Goal: Answer question/provide support

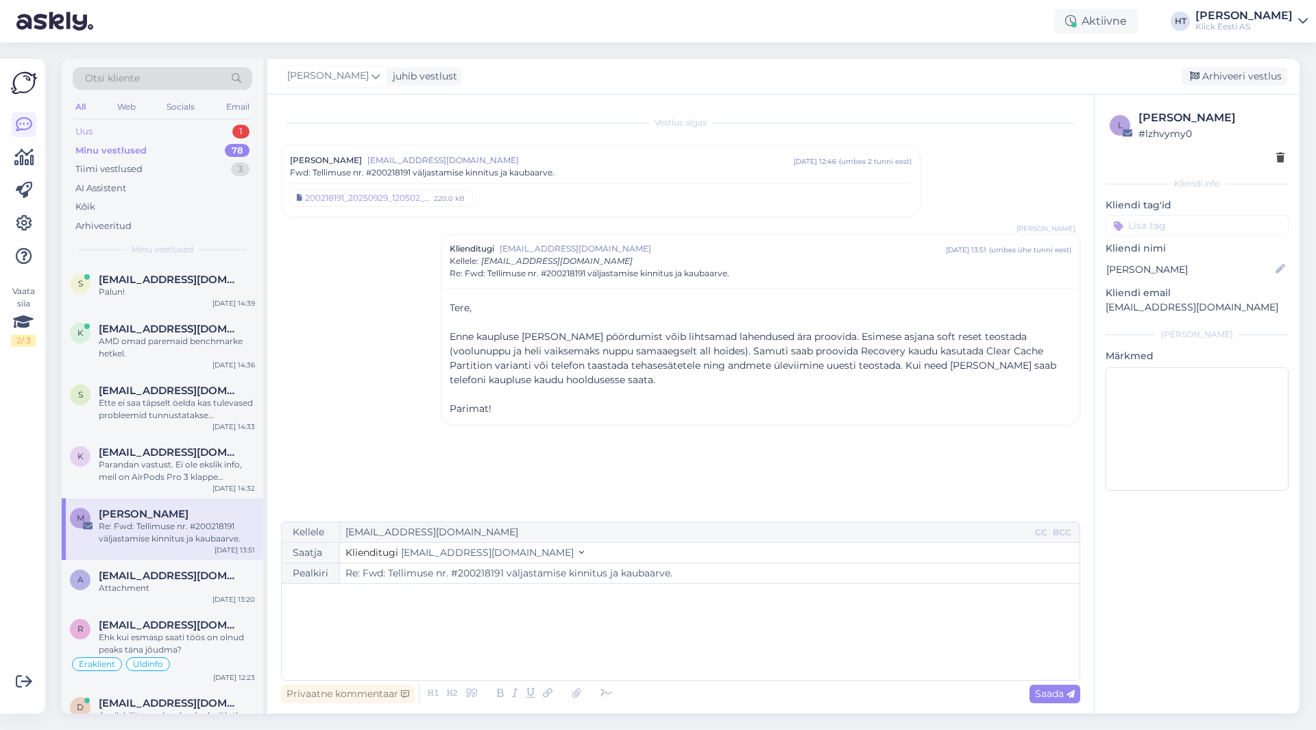
click at [199, 130] on div "Uus 1" at bounding box center [163, 131] width 180 height 19
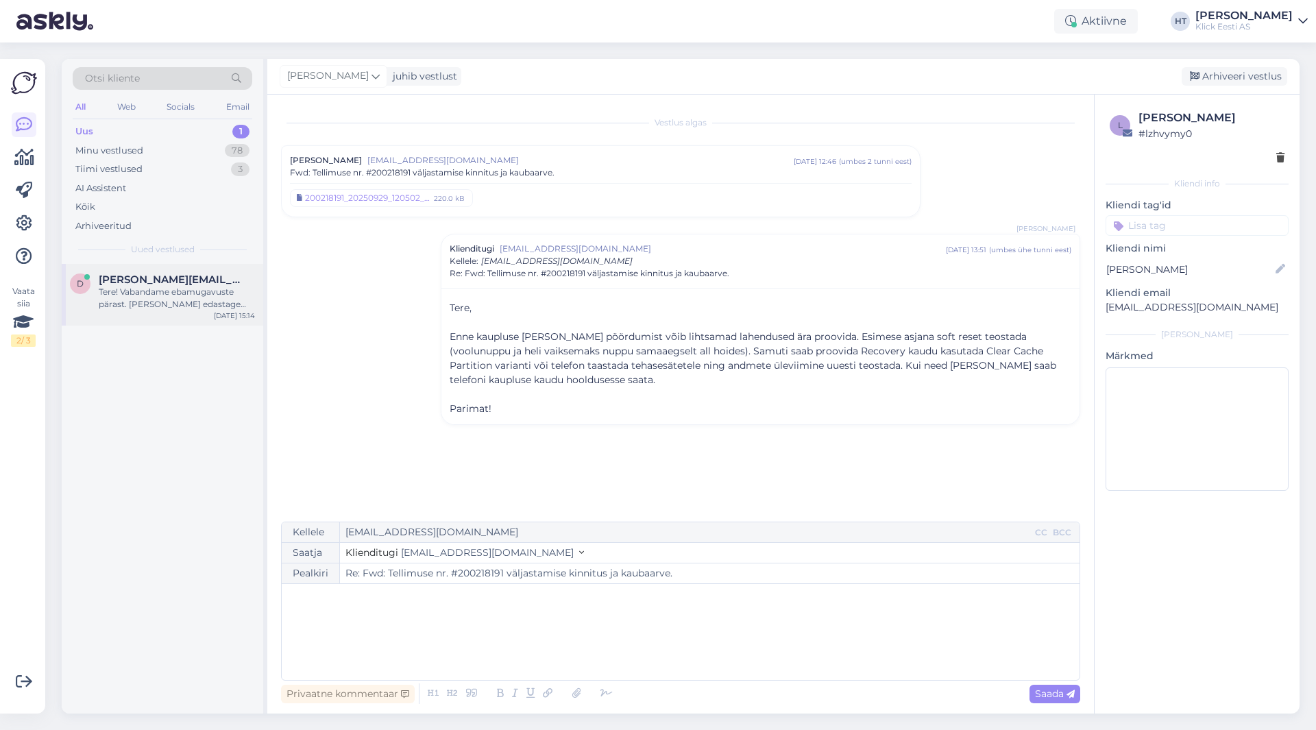
click at [218, 275] on div "[PERSON_NAME][EMAIL_ADDRESS][DOMAIN_NAME]" at bounding box center [177, 279] width 156 height 12
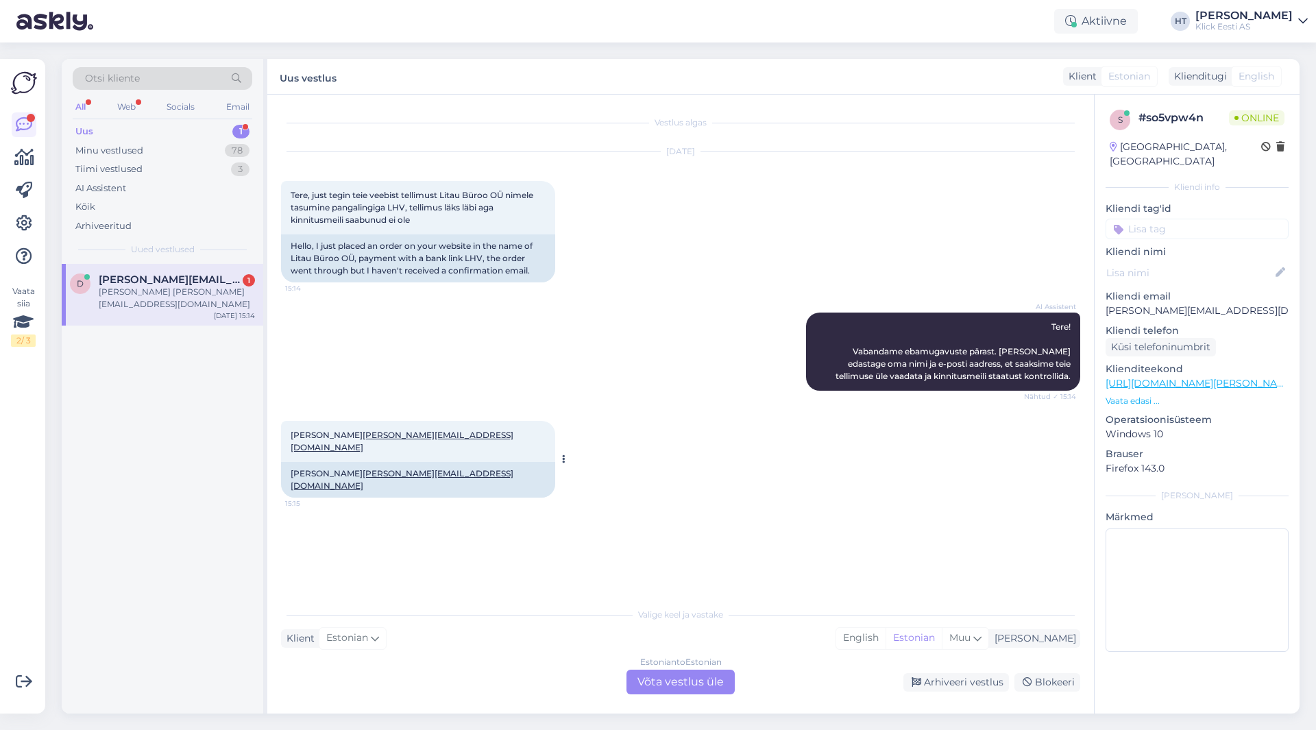
click at [333, 434] on span "[PERSON_NAME] [PERSON_NAME][EMAIL_ADDRESS][DOMAIN_NAME]" at bounding box center [402, 441] width 223 height 23
click at [672, 421] on div "[PERSON_NAME] [PERSON_NAME][EMAIL_ADDRESS][DOMAIN_NAME] 15:15 [PERSON_NAME] [PE…" at bounding box center [680, 459] width 799 height 107
click at [1139, 304] on p "[PERSON_NAME][EMAIL_ADDRESS][DOMAIN_NAME]" at bounding box center [1196, 311] width 183 height 14
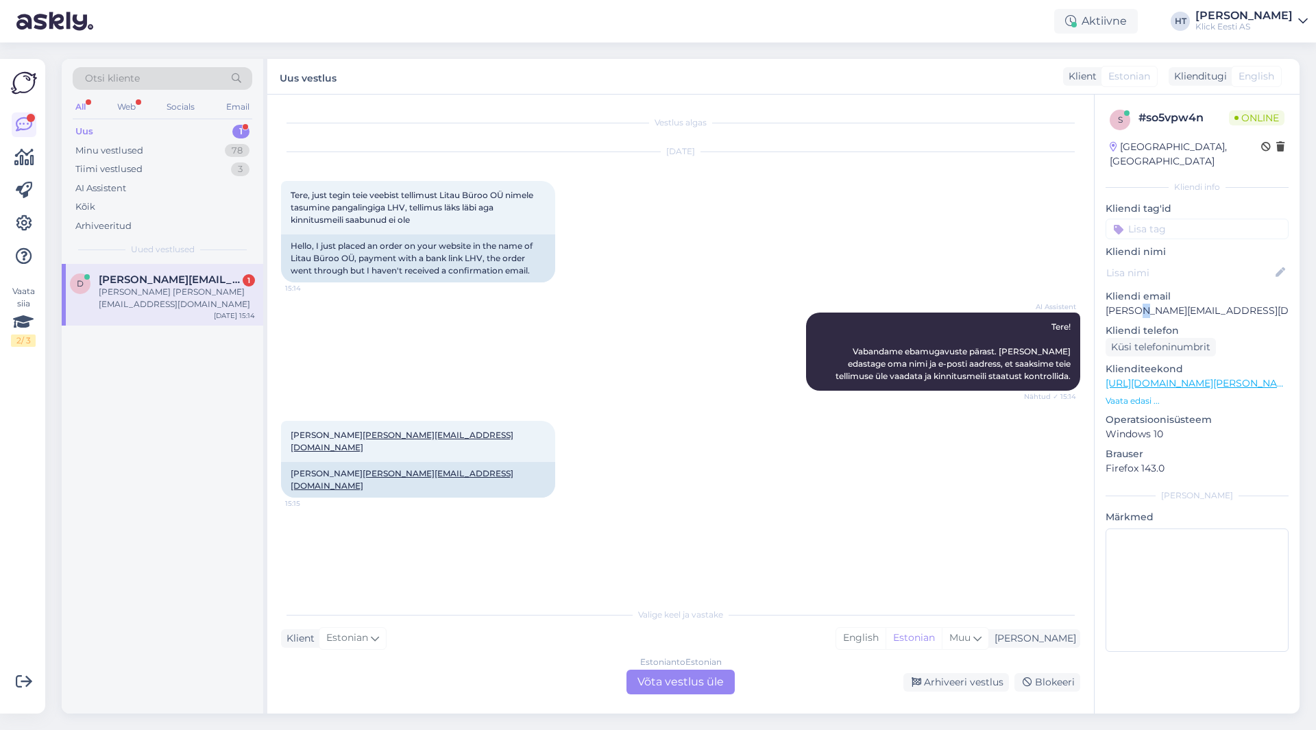
click at [1139, 304] on p "[PERSON_NAME][EMAIL_ADDRESS][DOMAIN_NAME]" at bounding box center [1196, 311] width 183 height 14
copy p "[PERSON_NAME][EMAIL_ADDRESS][DOMAIN_NAME]"
click at [671, 680] on div "Estonian to Estonian Võta vestlus üle" at bounding box center [680, 681] width 108 height 25
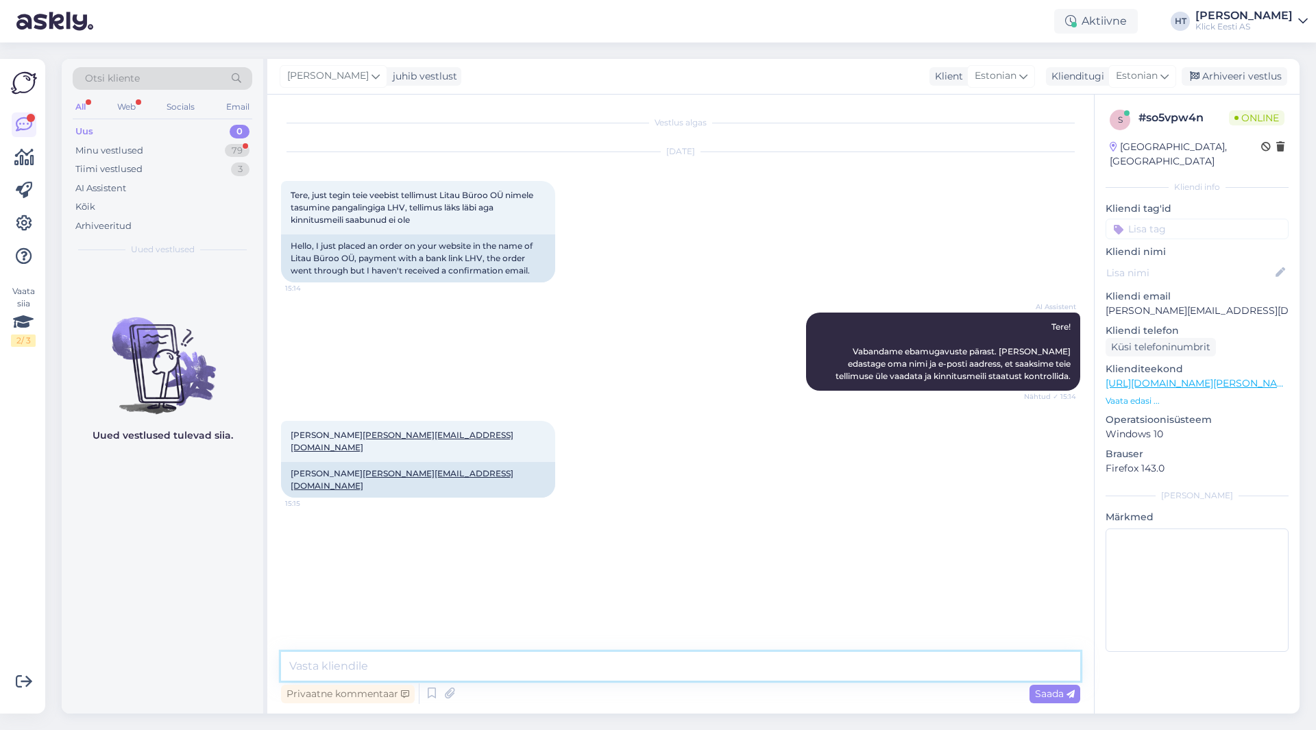
click at [669, 671] on textarea at bounding box center [680, 666] width 799 height 29
click at [775, 660] on textarea "Kinnituse saabumine võib aega [PERSON_NAME] 15 minutit tasub oodata tavaliselt." at bounding box center [680, 666] width 799 height 29
click at [757, 670] on textarea "Kinnituse saabumine võib aega [PERSON_NAME] 15 minutit tasub oodata tavaliselt." at bounding box center [680, 666] width 799 height 29
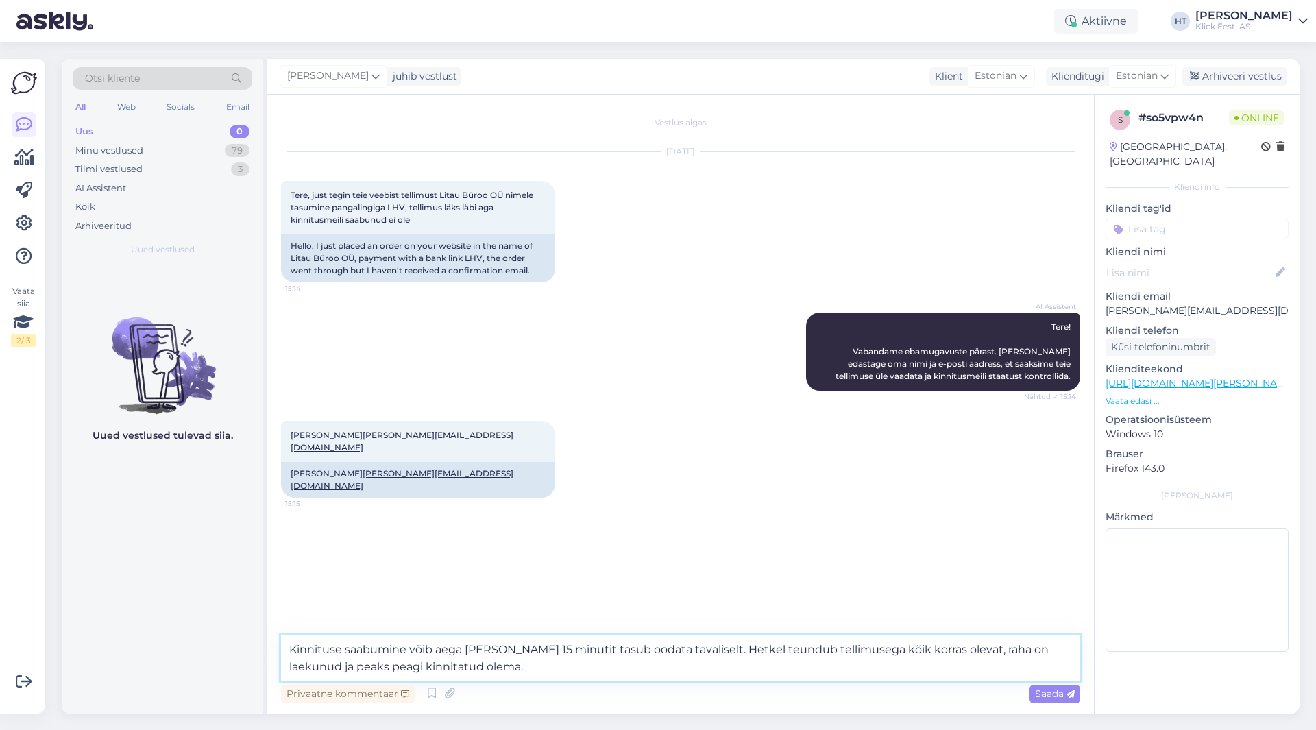
click at [759, 651] on textarea "Kinnituse saabumine võib aega [PERSON_NAME] 15 minutit tasub oodata tavaliselt.…" at bounding box center [680, 657] width 799 height 45
type textarea "Kinnituse saabumine võib aega [PERSON_NAME] 15 minutit tasub oodata tavaliselt.…"
click at [794, 676] on textarea "Kinnituse saabumine võib aega [PERSON_NAME] 15 minutit tasub oodata tavaliselt.…" at bounding box center [680, 657] width 799 height 45
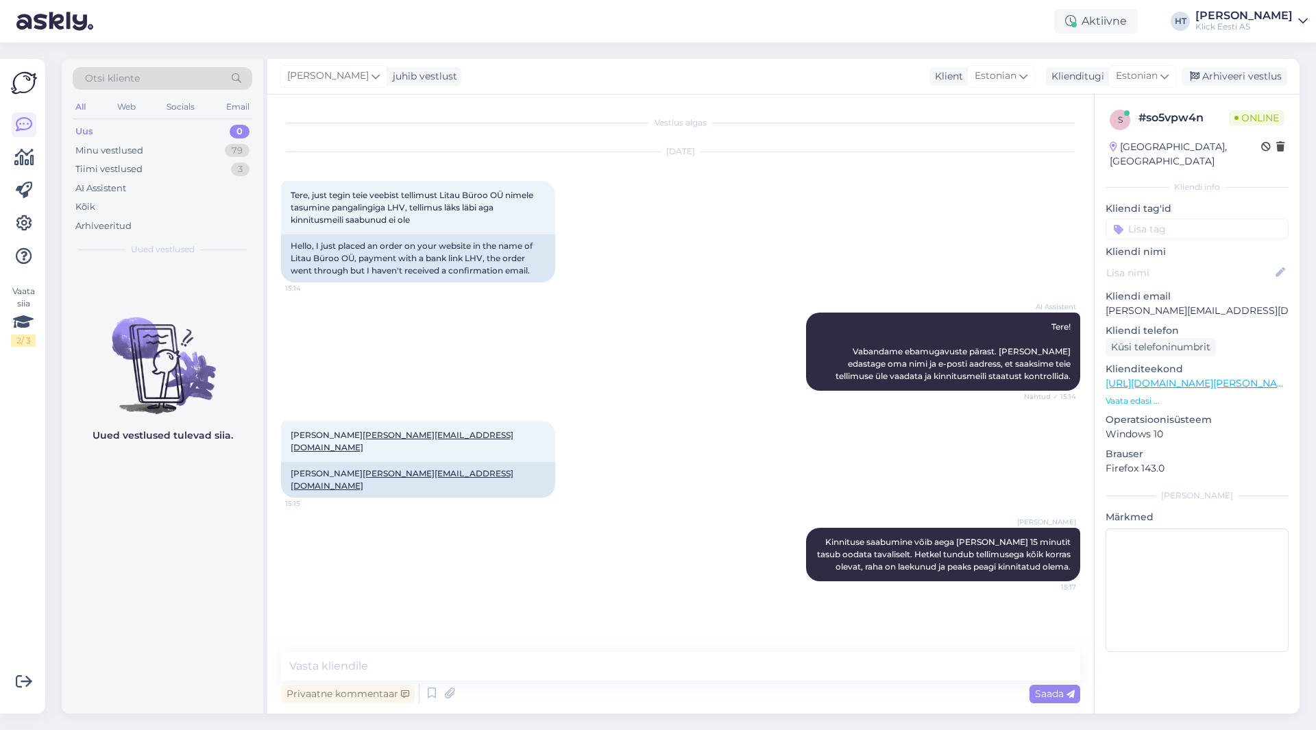
click at [212, 584] on div "Uued vestlused tulevad siia." at bounding box center [162, 488] width 201 height 449
click at [173, 142] on div "Minu vestlused 79" at bounding box center [163, 150] width 180 height 19
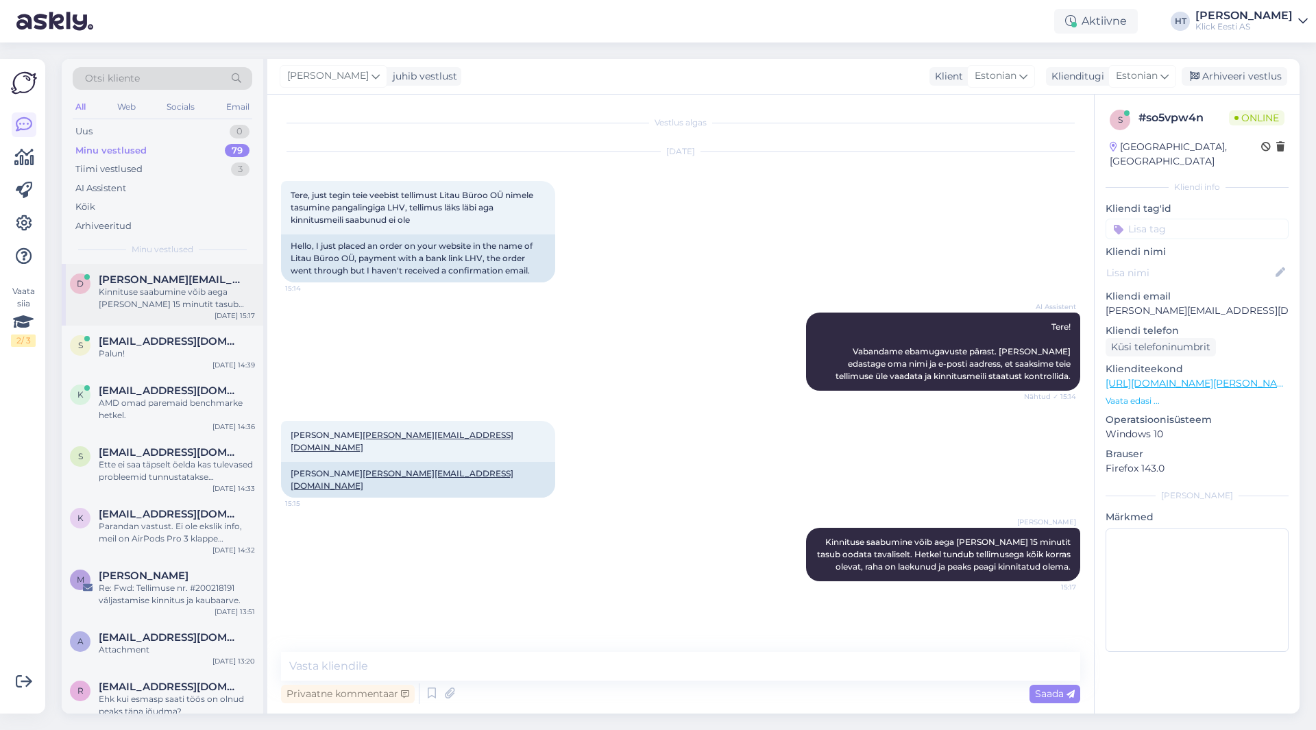
click at [223, 282] on div "[PERSON_NAME][EMAIL_ADDRESS][DOMAIN_NAME]" at bounding box center [177, 279] width 156 height 12
click at [226, 351] on div "Palun!" at bounding box center [177, 353] width 156 height 12
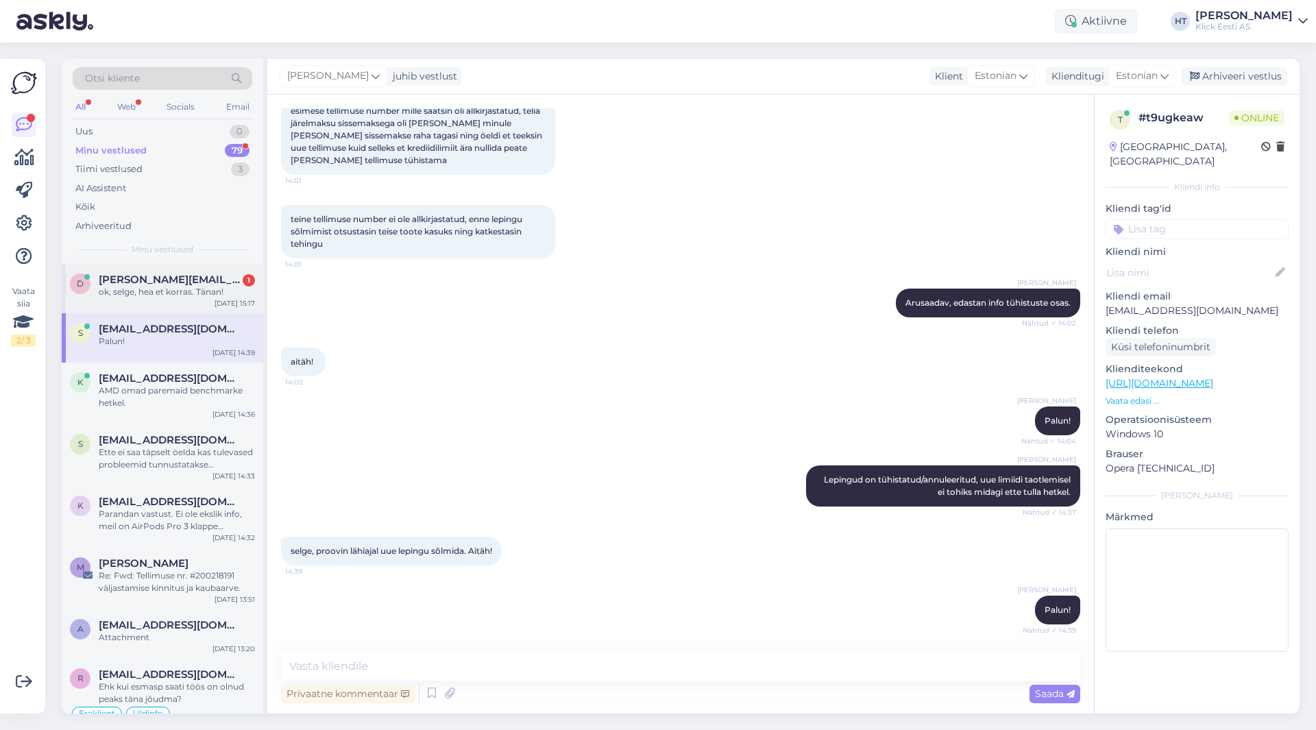
click at [186, 272] on div "d [PERSON_NAME][EMAIL_ADDRESS][DOMAIN_NAME] 1 ok, selge, hea et korras. Tänan! …" at bounding box center [162, 288] width 201 height 49
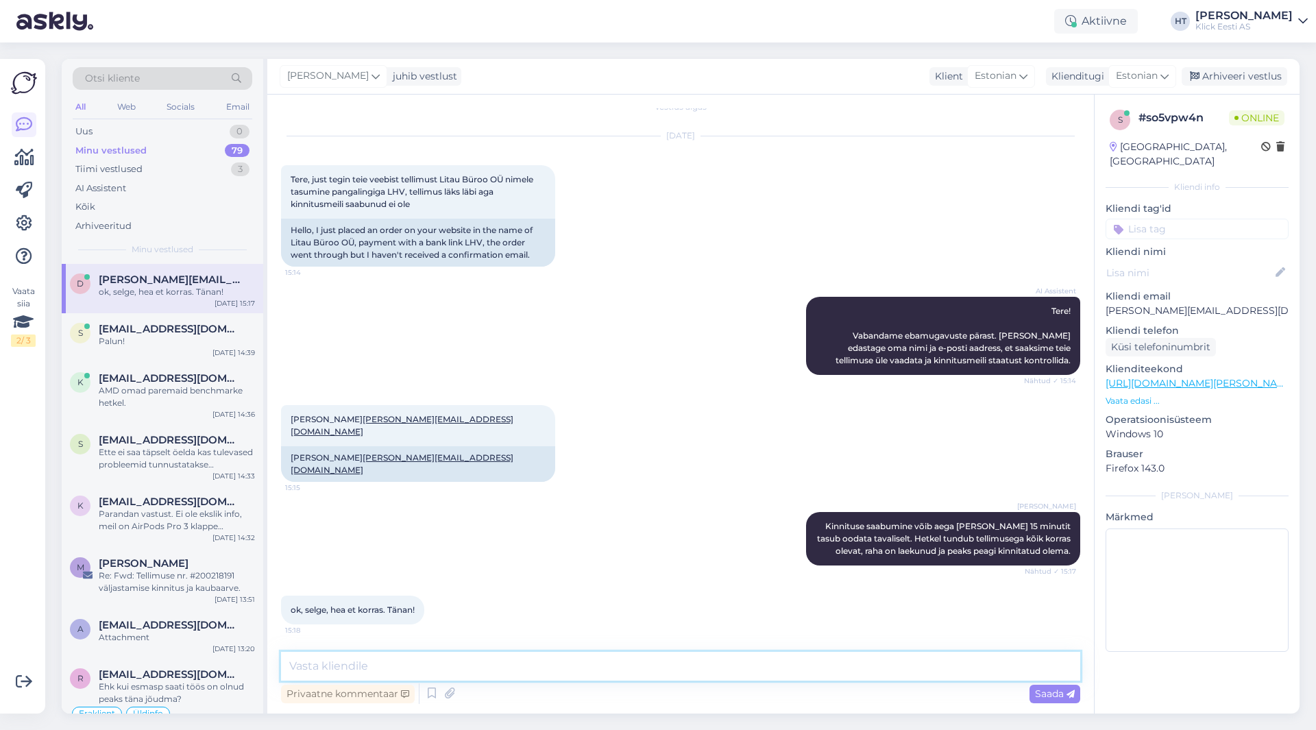
click at [536, 671] on textarea at bounding box center [680, 666] width 799 height 29
type textarea "Palun!"
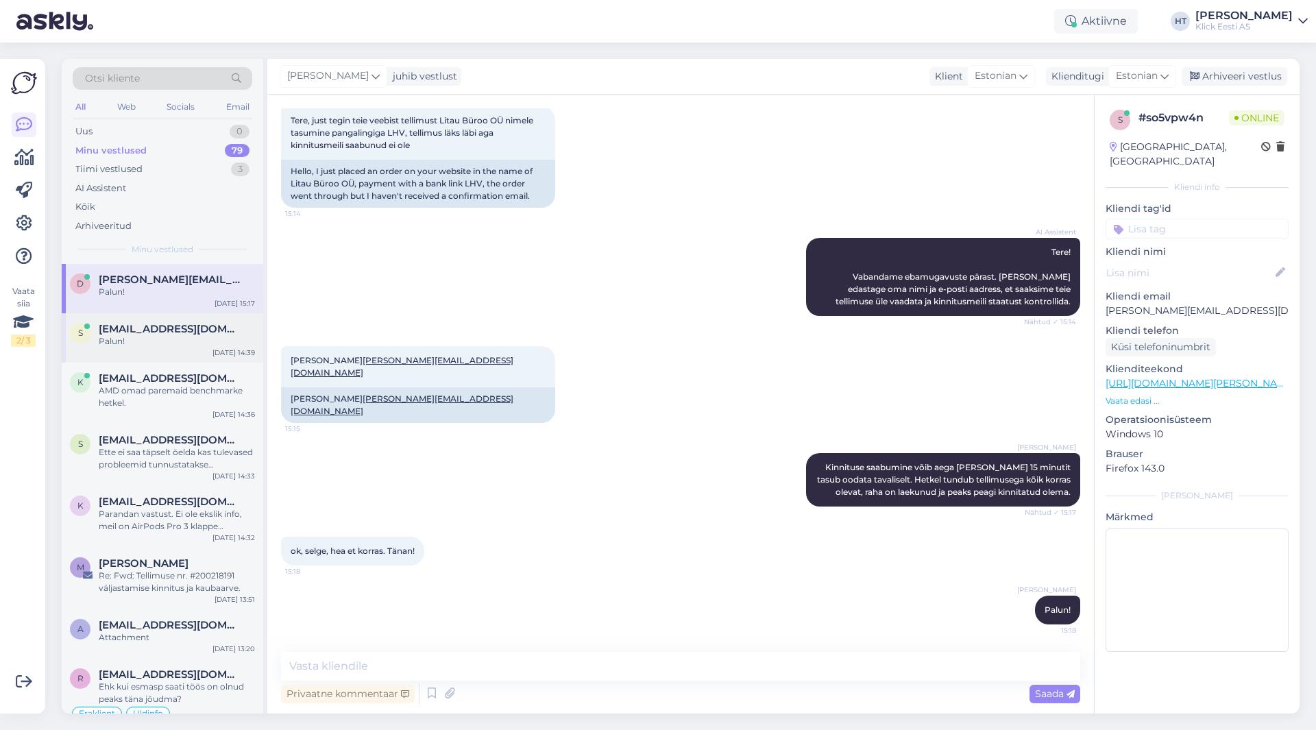
click at [155, 360] on div "s [EMAIL_ADDRESS][DOMAIN_NAME] Palun! [DATE] 14:39" at bounding box center [162, 337] width 201 height 49
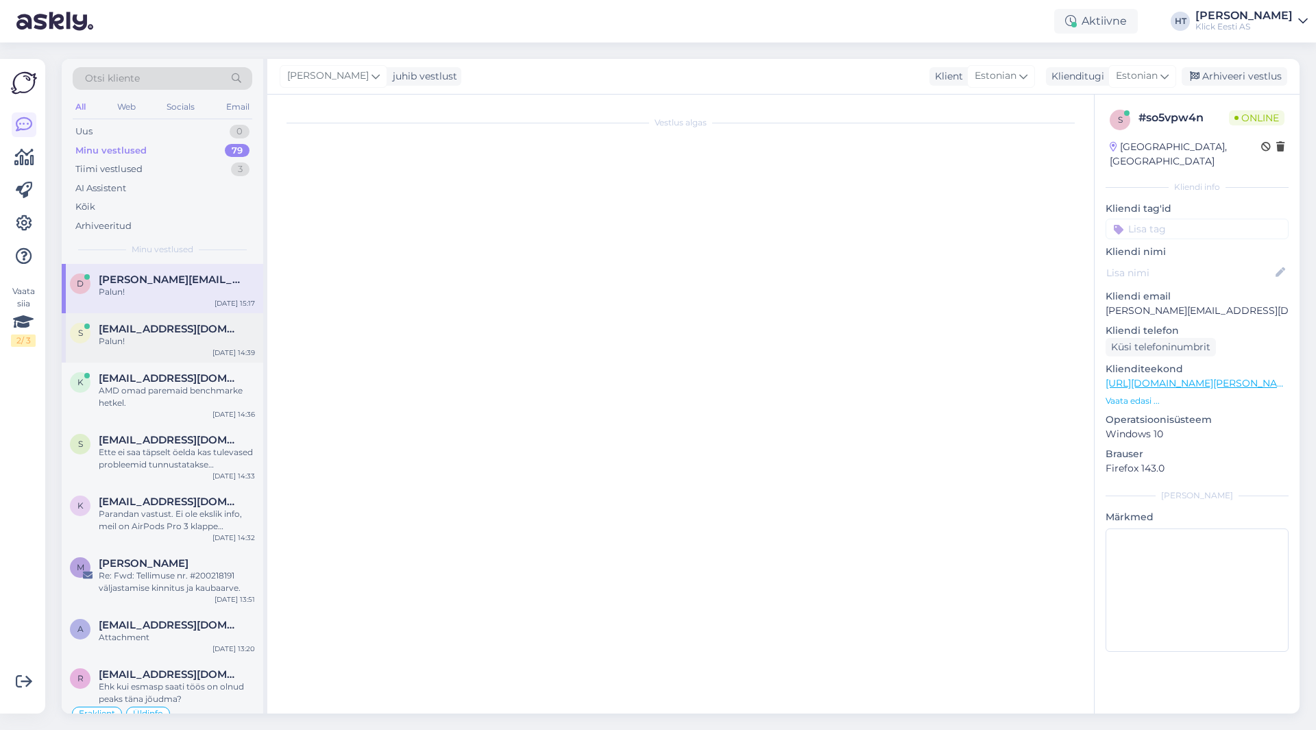
scroll to position [642, 0]
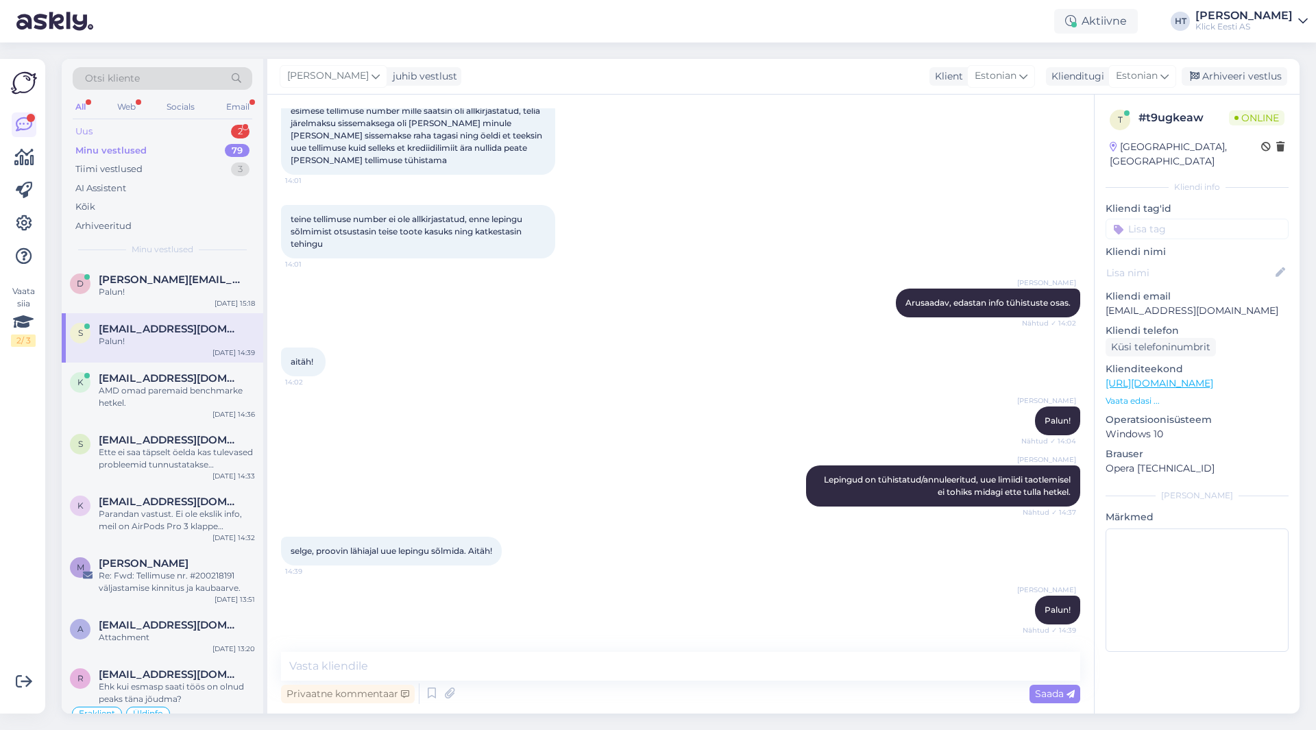
click at [225, 129] on div "Uus 2" at bounding box center [163, 131] width 180 height 19
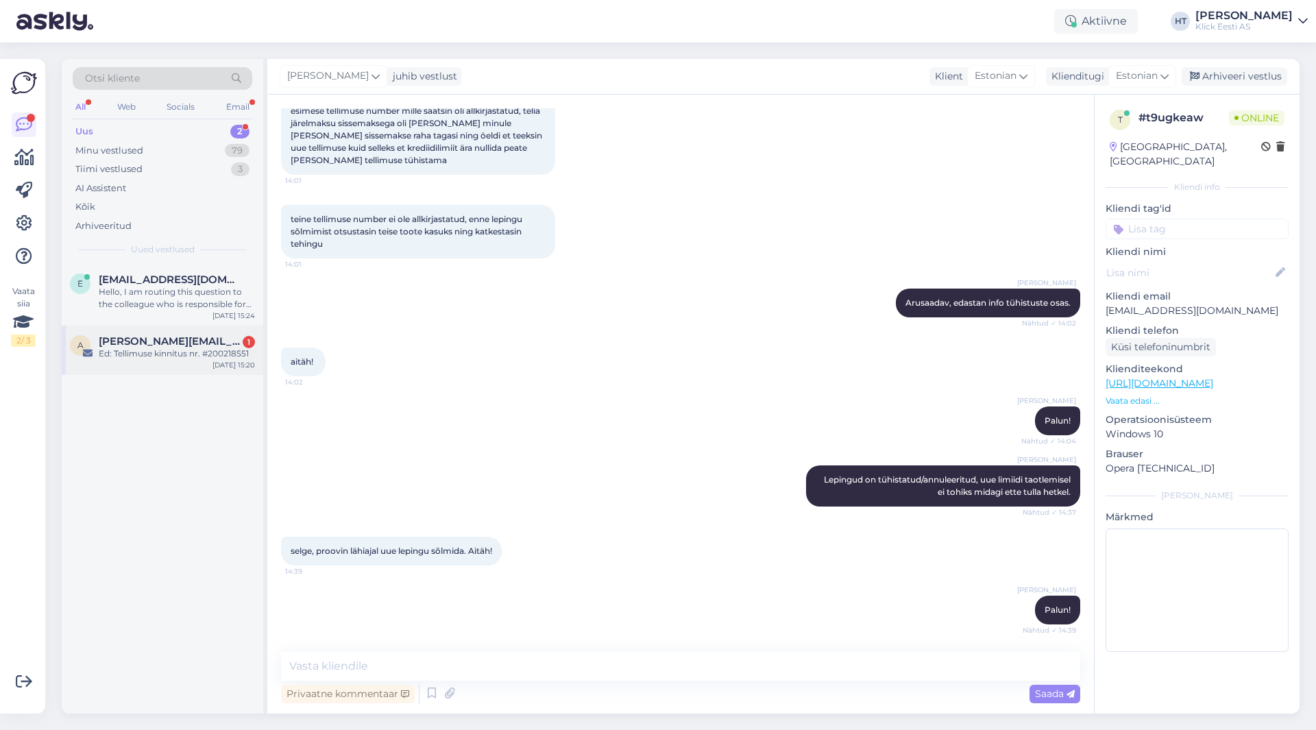
click at [180, 352] on div "Ed: Tellimuse kinnitus nr. #200218551" at bounding box center [177, 353] width 156 height 12
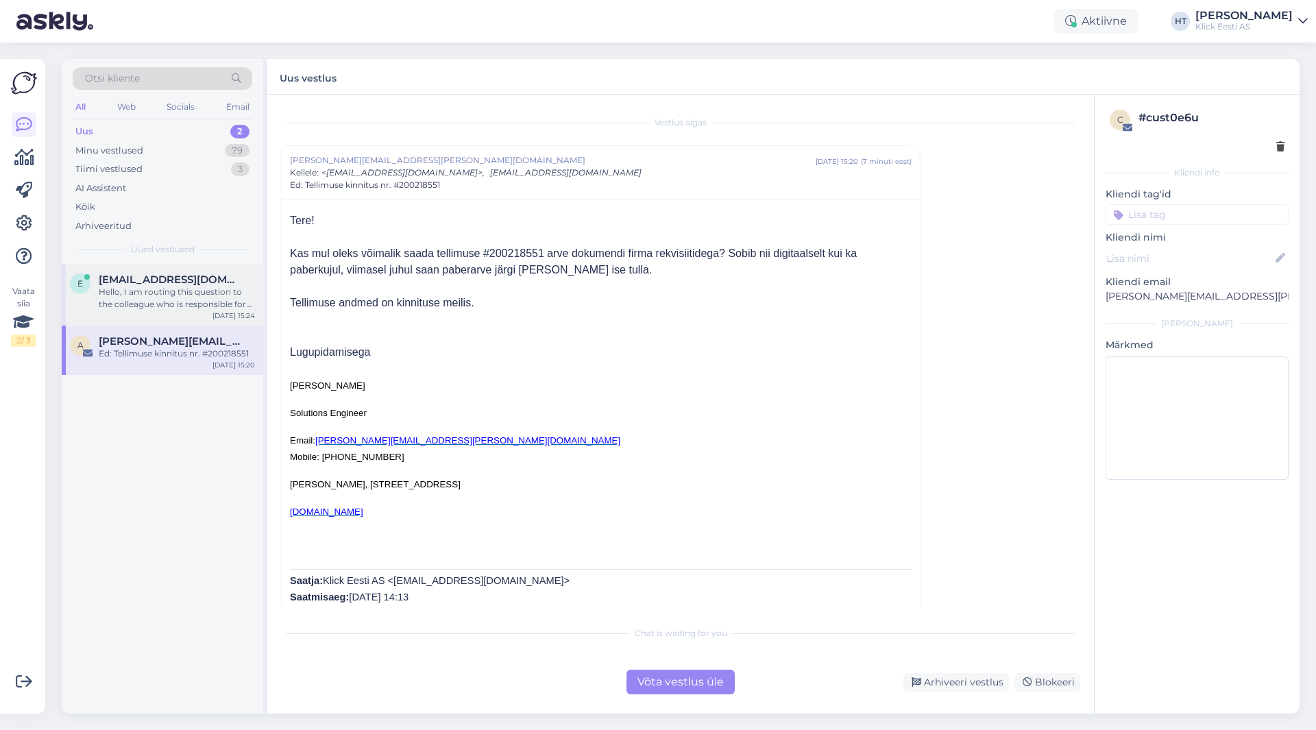
click at [199, 284] on span "[EMAIL_ADDRESS][DOMAIN_NAME]" at bounding box center [170, 279] width 143 height 12
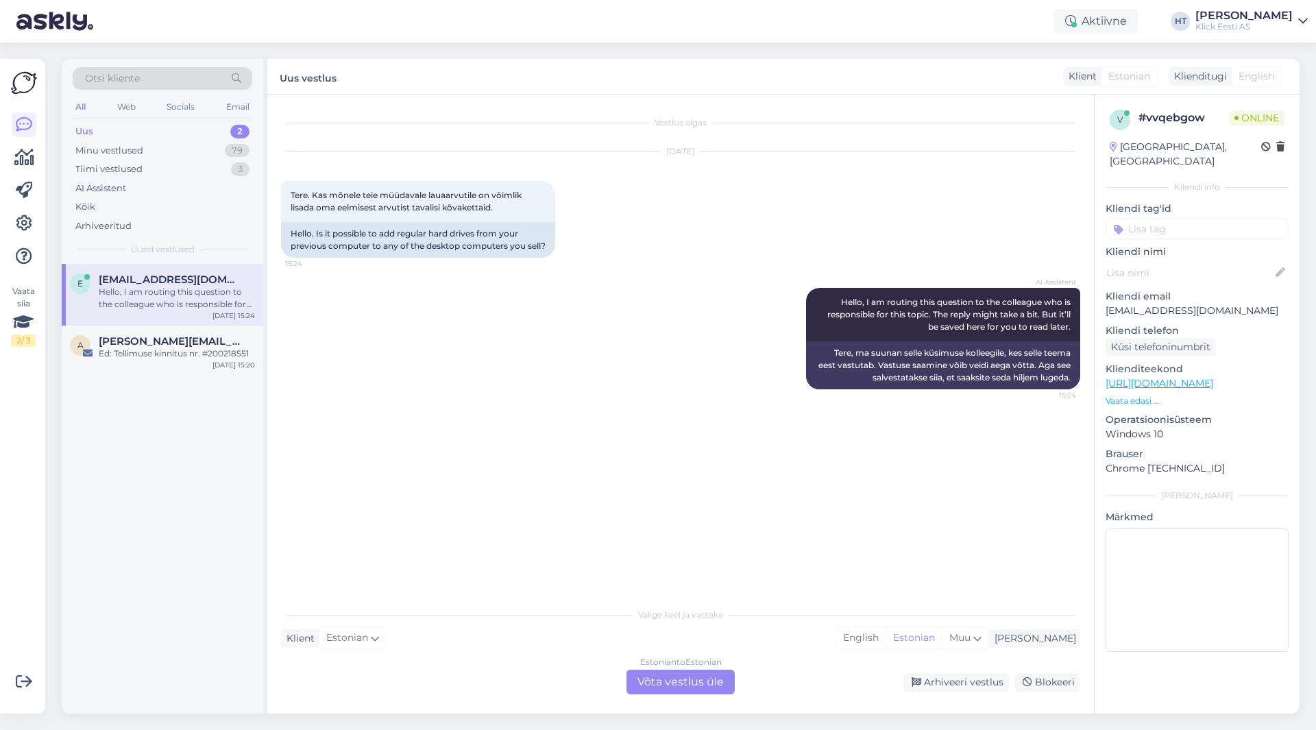
click at [500, 349] on div "AI Assistent Hello, I am routing this question to the colleague who is responsi…" at bounding box center [680, 339] width 799 height 132
click at [672, 676] on div "Estonian to Estonian Võta vestlus üle" at bounding box center [680, 681] width 108 height 25
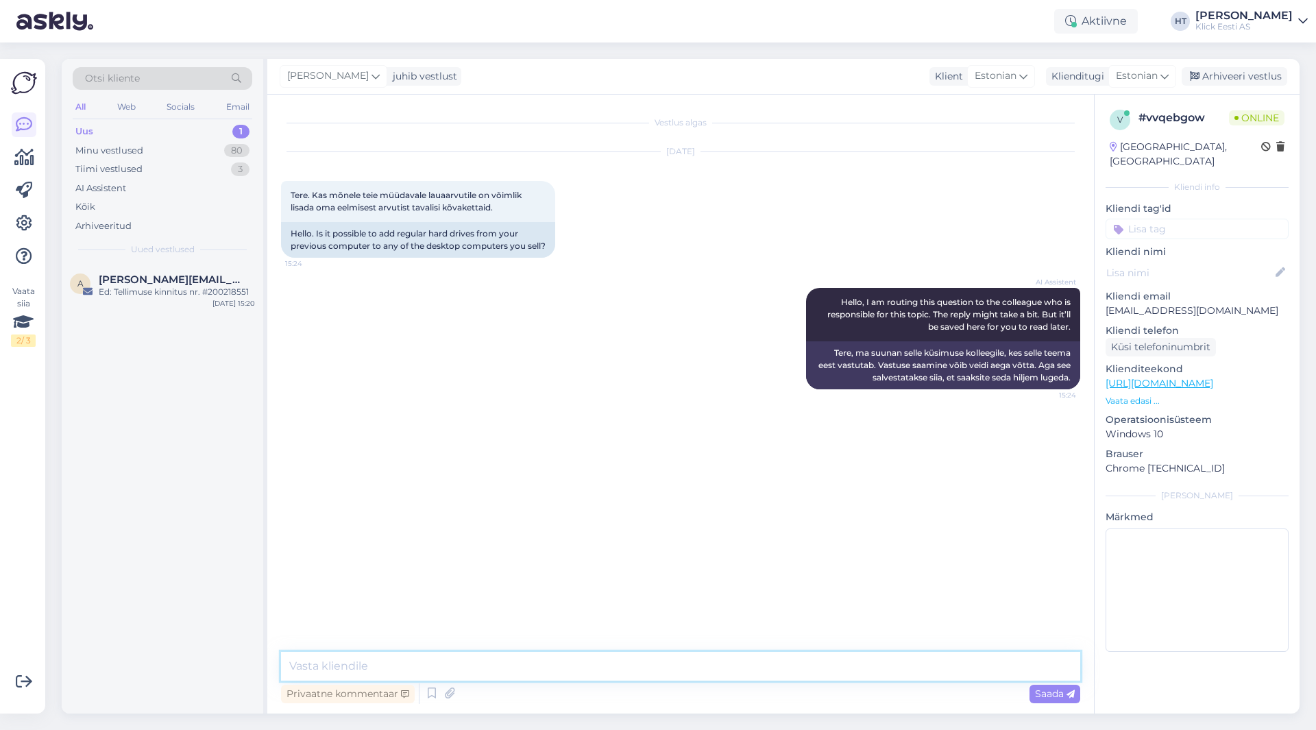
click at [669, 665] on textarea at bounding box center [680, 666] width 799 height 29
click at [483, 663] on textarea "Mõnele ATX" at bounding box center [680, 666] width 799 height 29
type textarea "Mõnele ATX korpusega arvutile peaks ikka olema võimalik. Milline arvuti üldisel…"
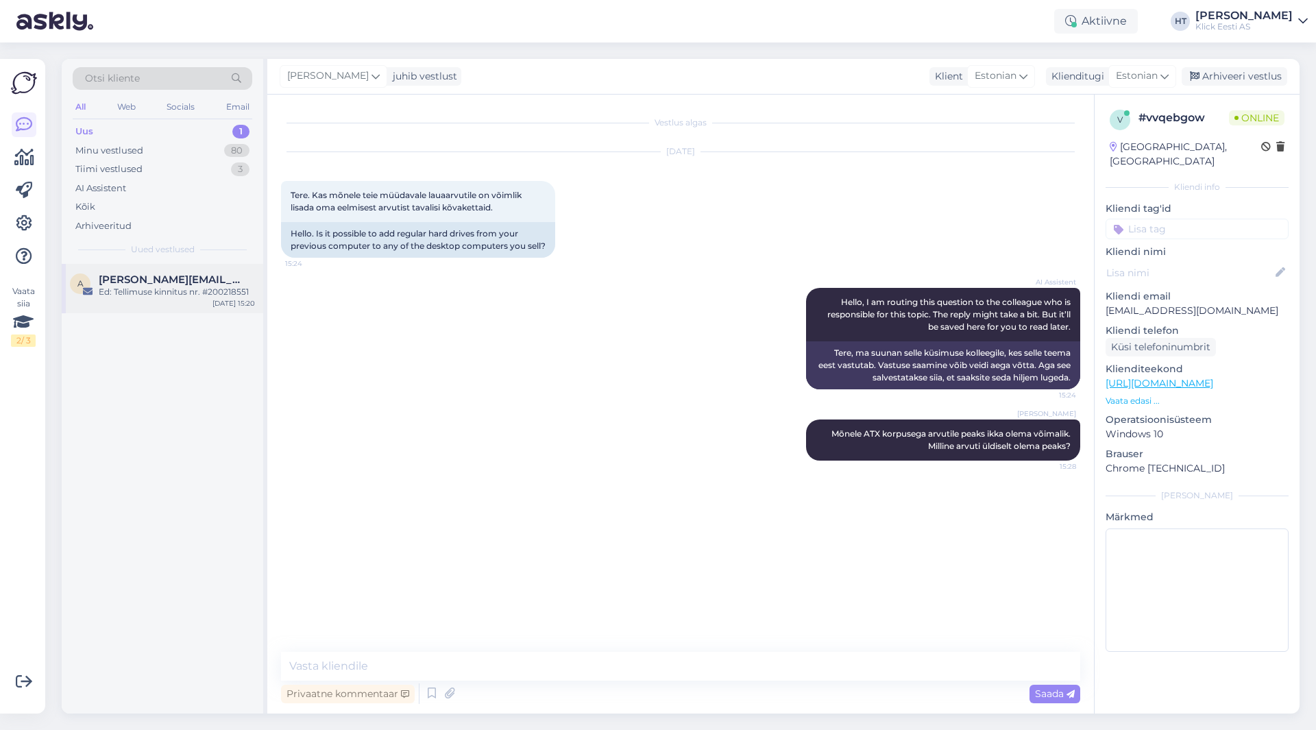
click at [217, 295] on div "Ed: Tellimuse kinnitus nr. #200218551" at bounding box center [177, 292] width 156 height 12
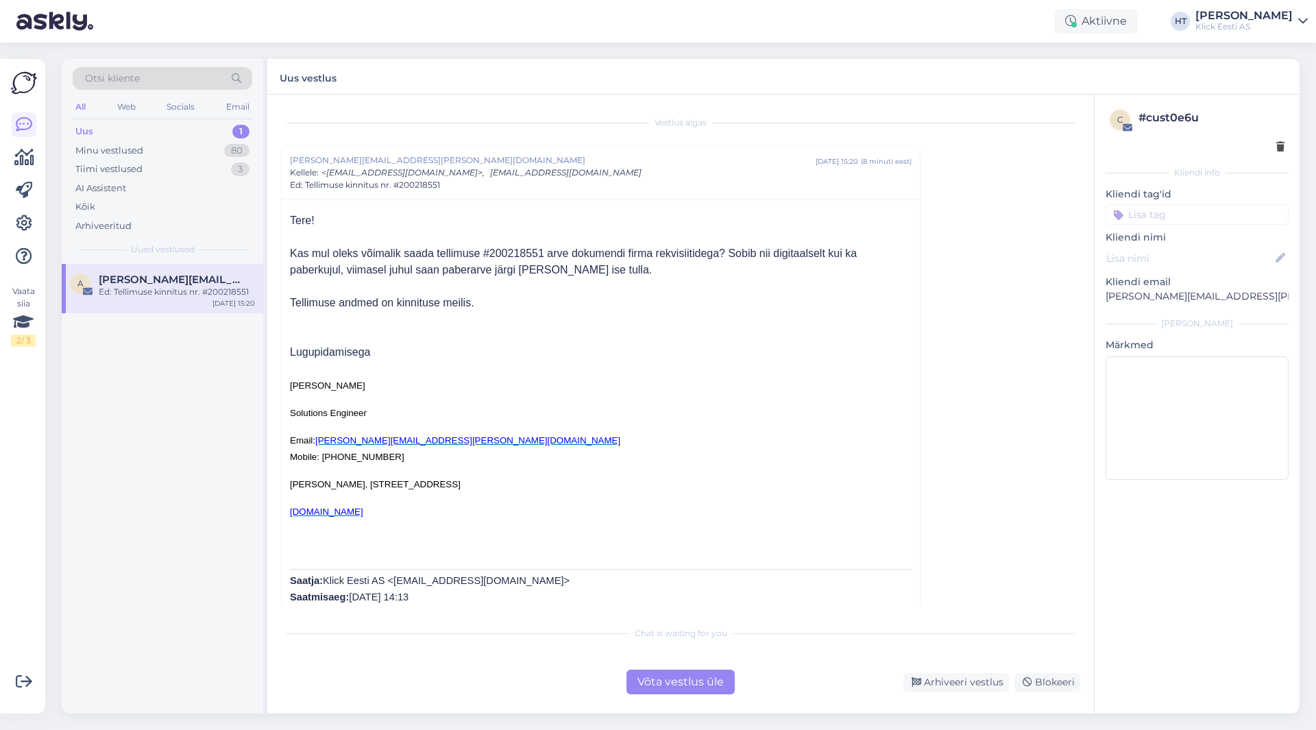
click at [510, 254] on span "õimalik saada tellimuse #200218551 arve dokumendi firma rekvisiitidega? Sobib n…" at bounding box center [573, 261] width 567 height 28
copy span "200218551"
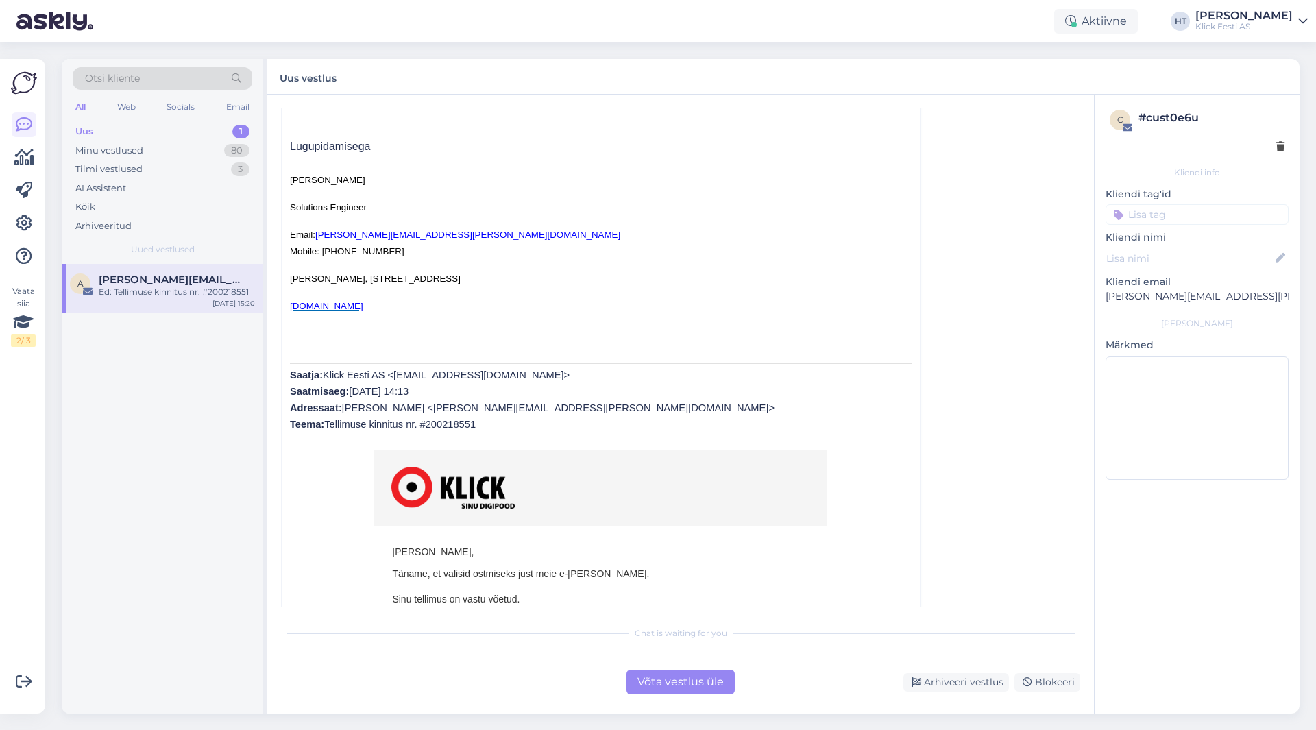
click at [679, 674] on div "Võta vestlus üle" at bounding box center [680, 681] width 108 height 25
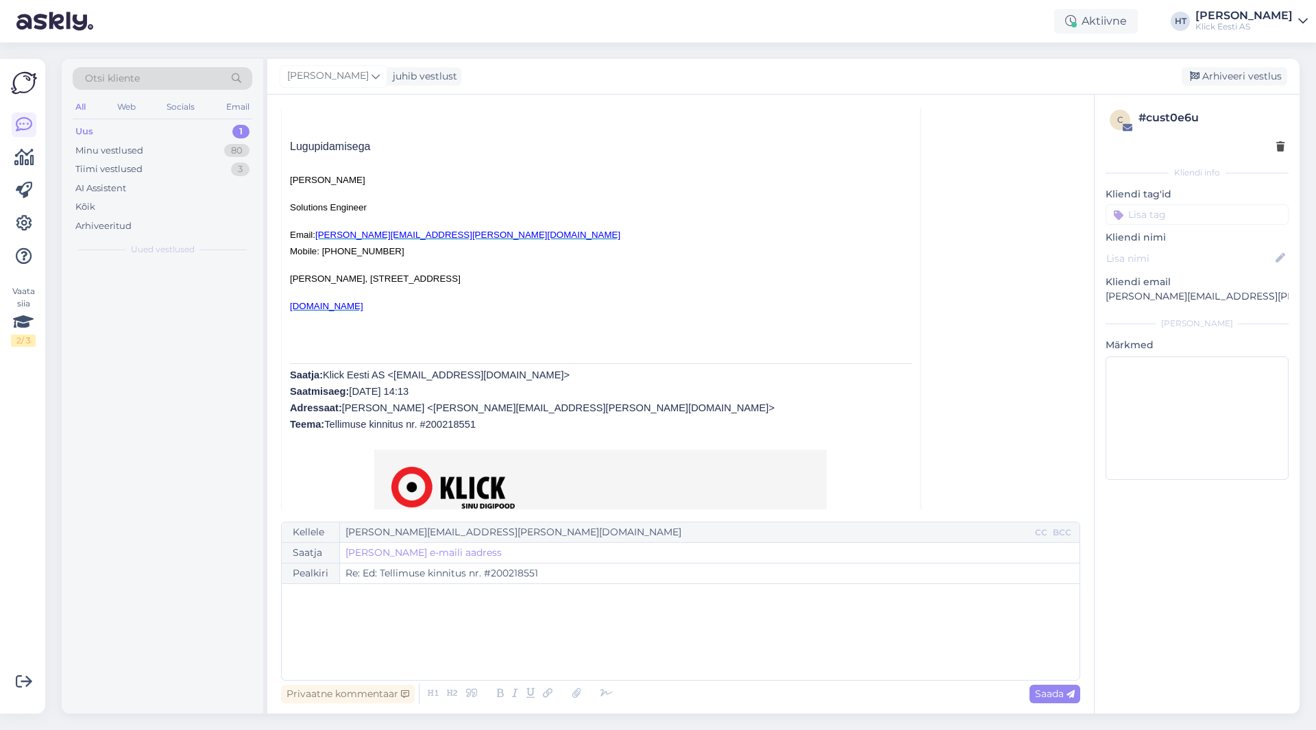
scroll to position [37, 0]
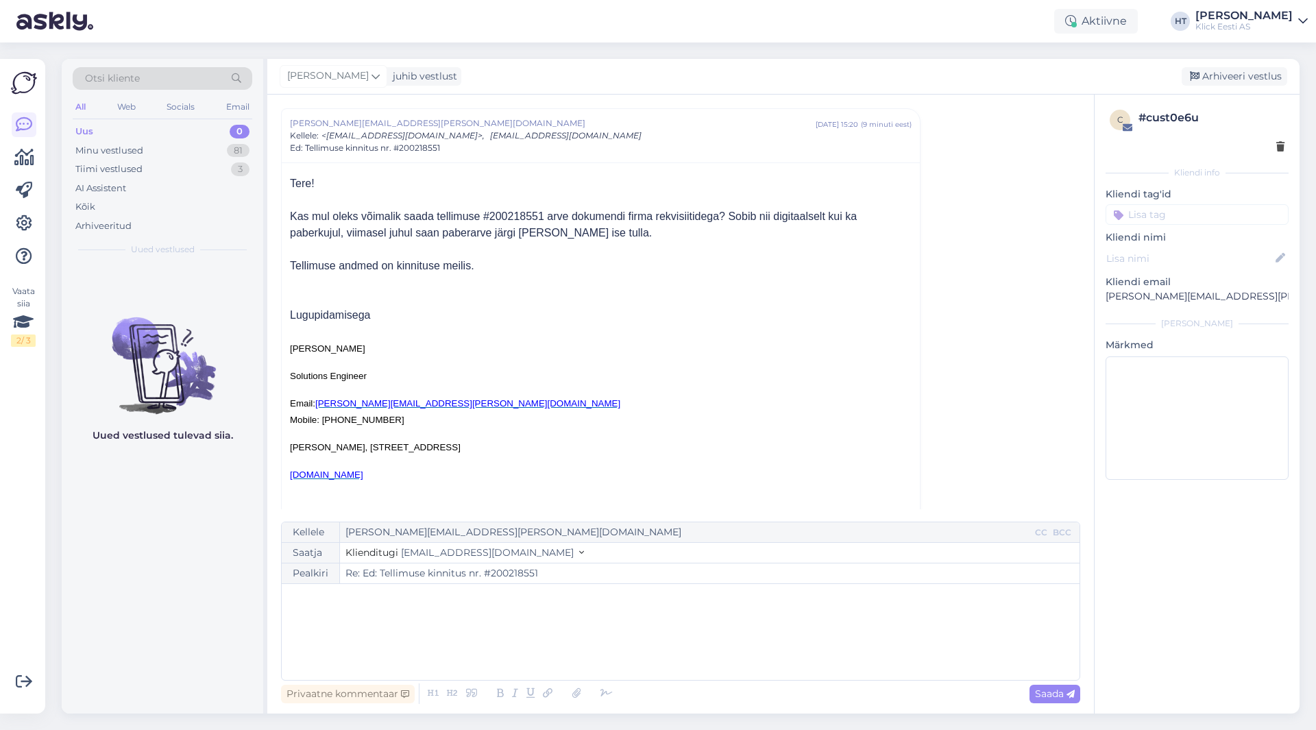
click at [631, 552] on div "Saatja Klienditugi [EMAIL_ADDRESS][DOMAIN_NAME]" at bounding box center [681, 553] width 798 height 21
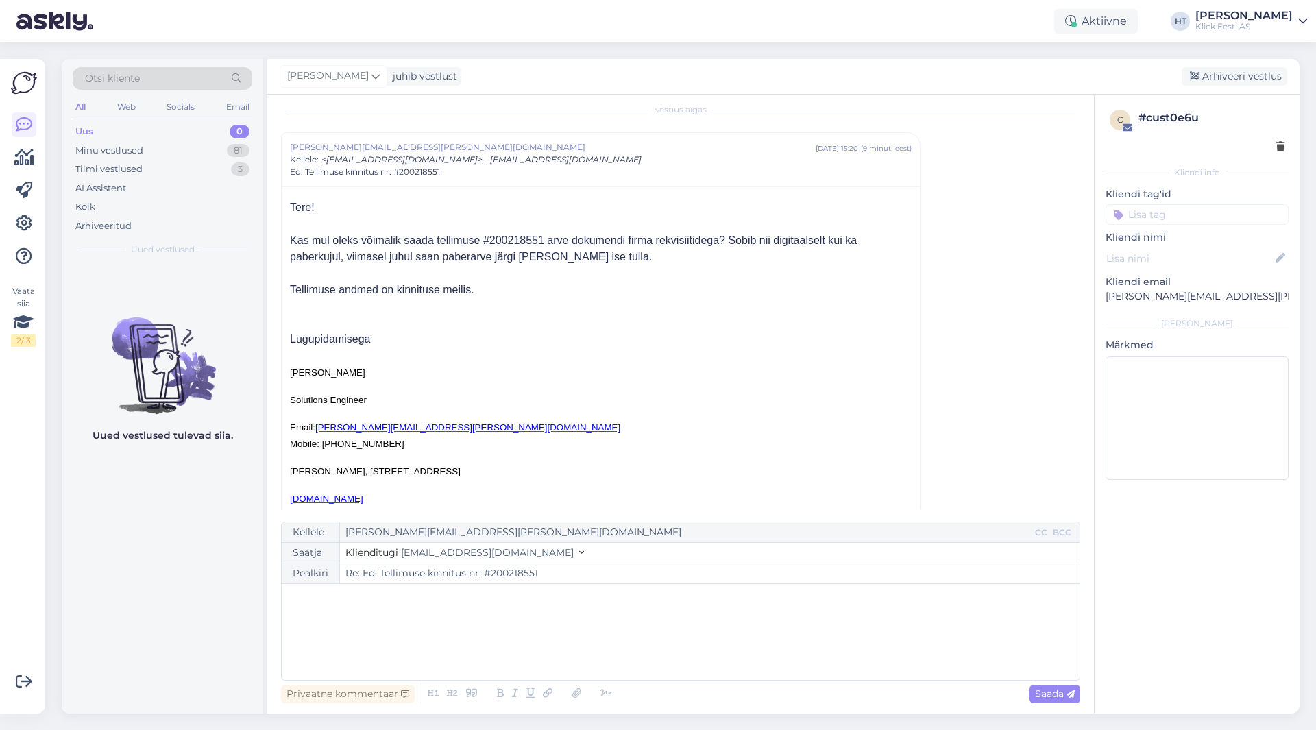
scroll to position [0, 0]
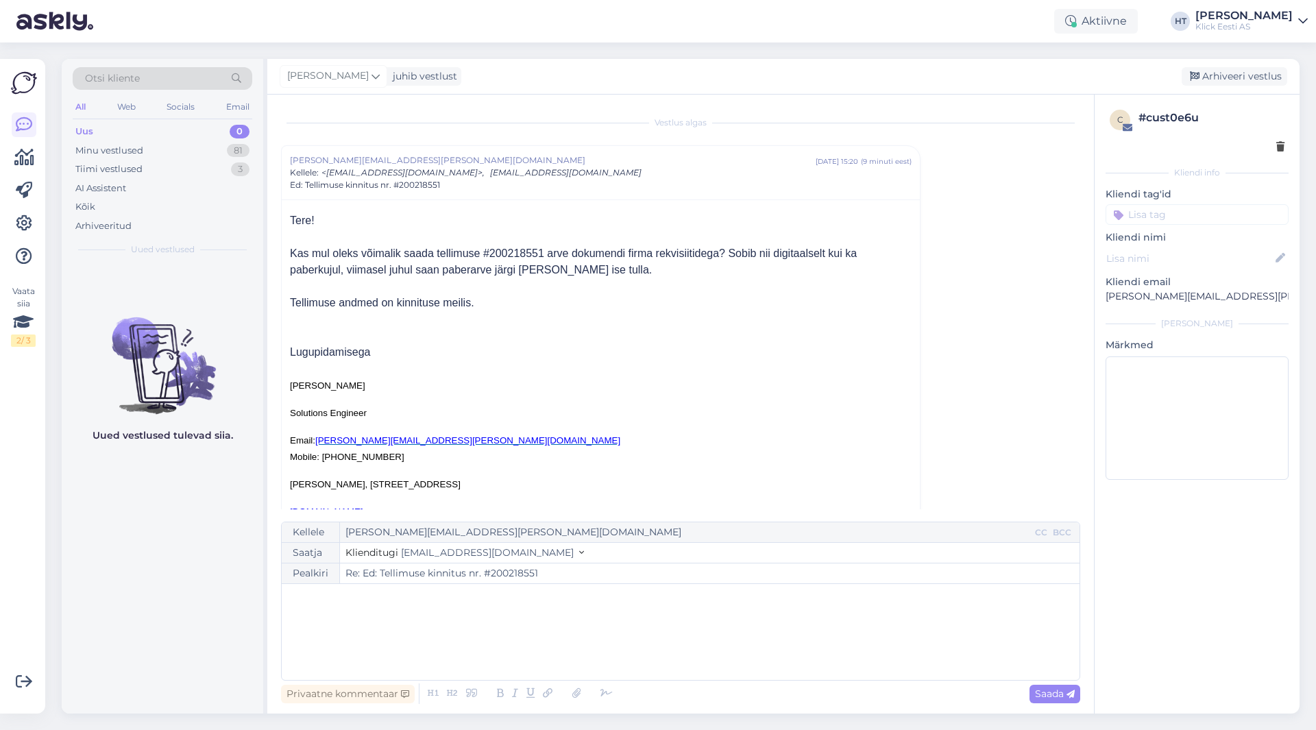
click at [161, 542] on div "Uued vestlused tulevad siia." at bounding box center [162, 488] width 201 height 449
click at [1047, 531] on div "CC" at bounding box center [1041, 532] width 18 height 12
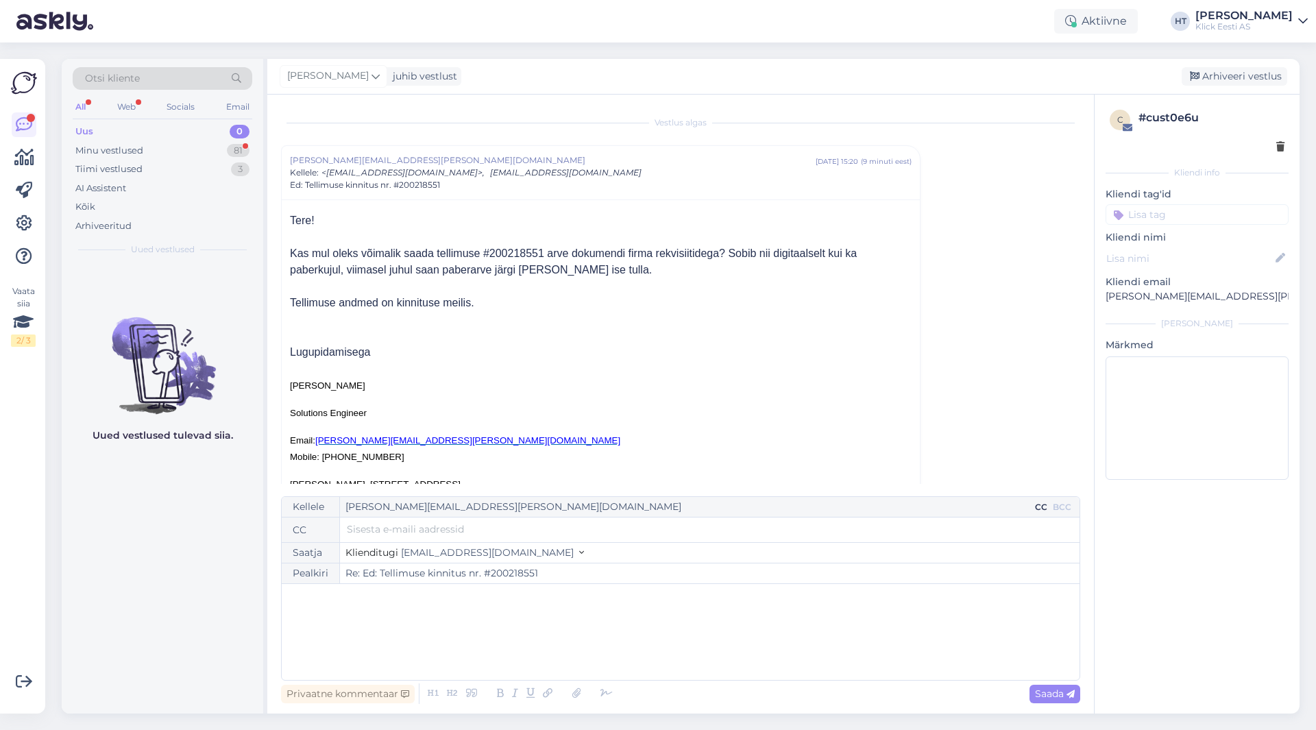
click at [638, 529] on input "text" at bounding box center [710, 528] width 726 height 15
click at [530, 615] on div "﻿" at bounding box center [680, 632] width 784 height 82
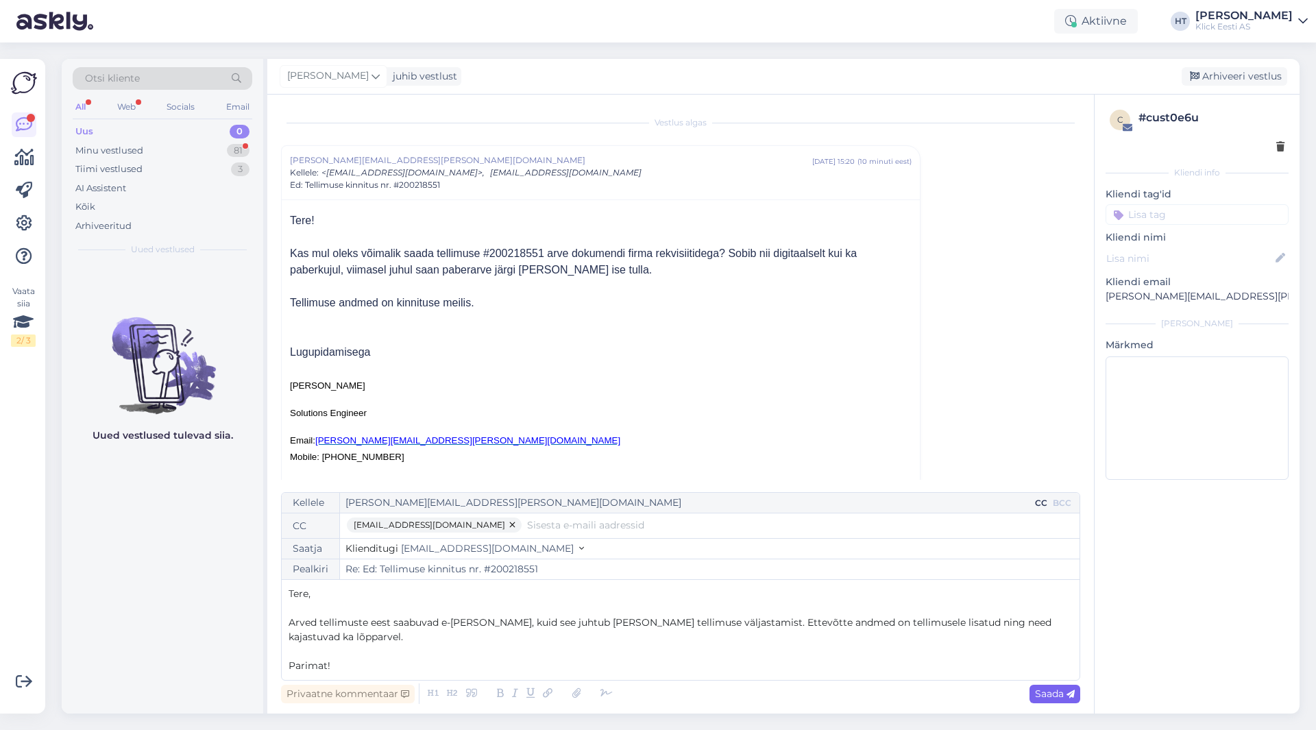
click at [1050, 694] on span "Saada" at bounding box center [1055, 693] width 40 height 12
type input "Re: Re: Ed: Tellimuse kinnitus nr. #200218551"
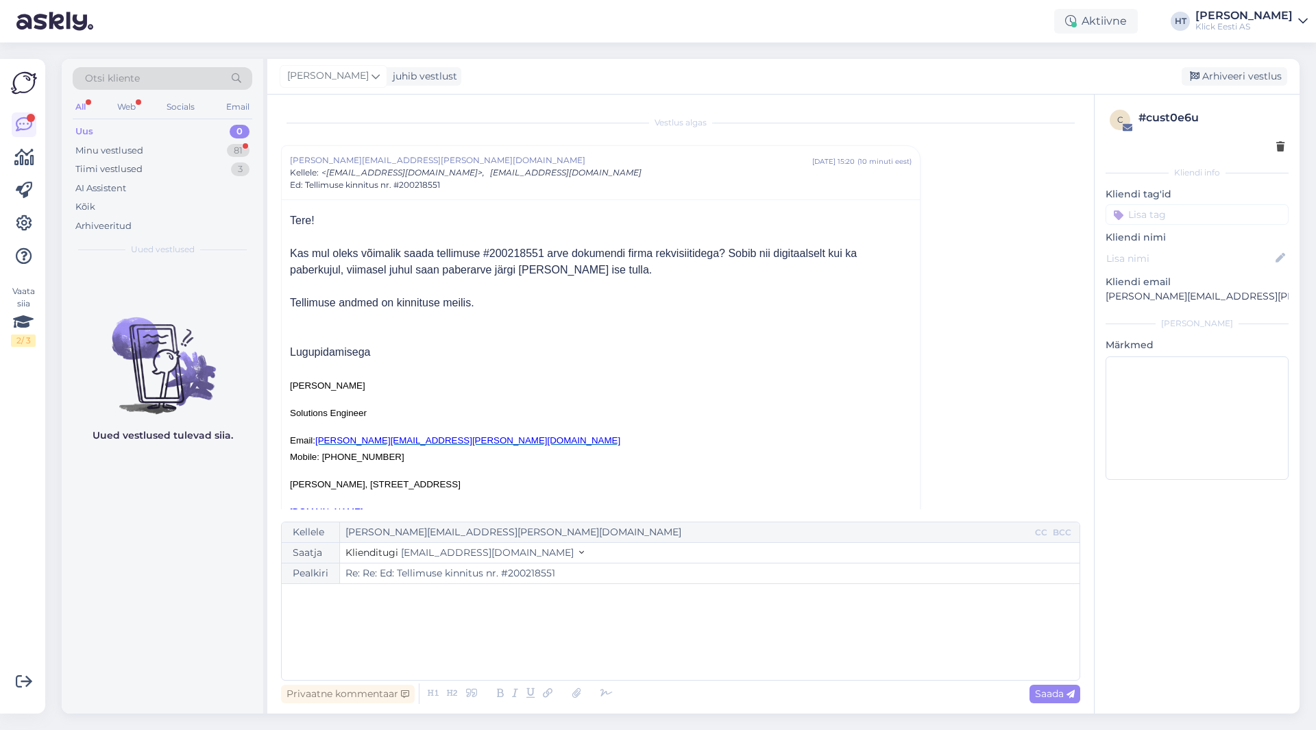
click at [241, 140] on div "Uus 0" at bounding box center [163, 131] width 180 height 19
click at [241, 145] on div "81" at bounding box center [238, 151] width 23 height 14
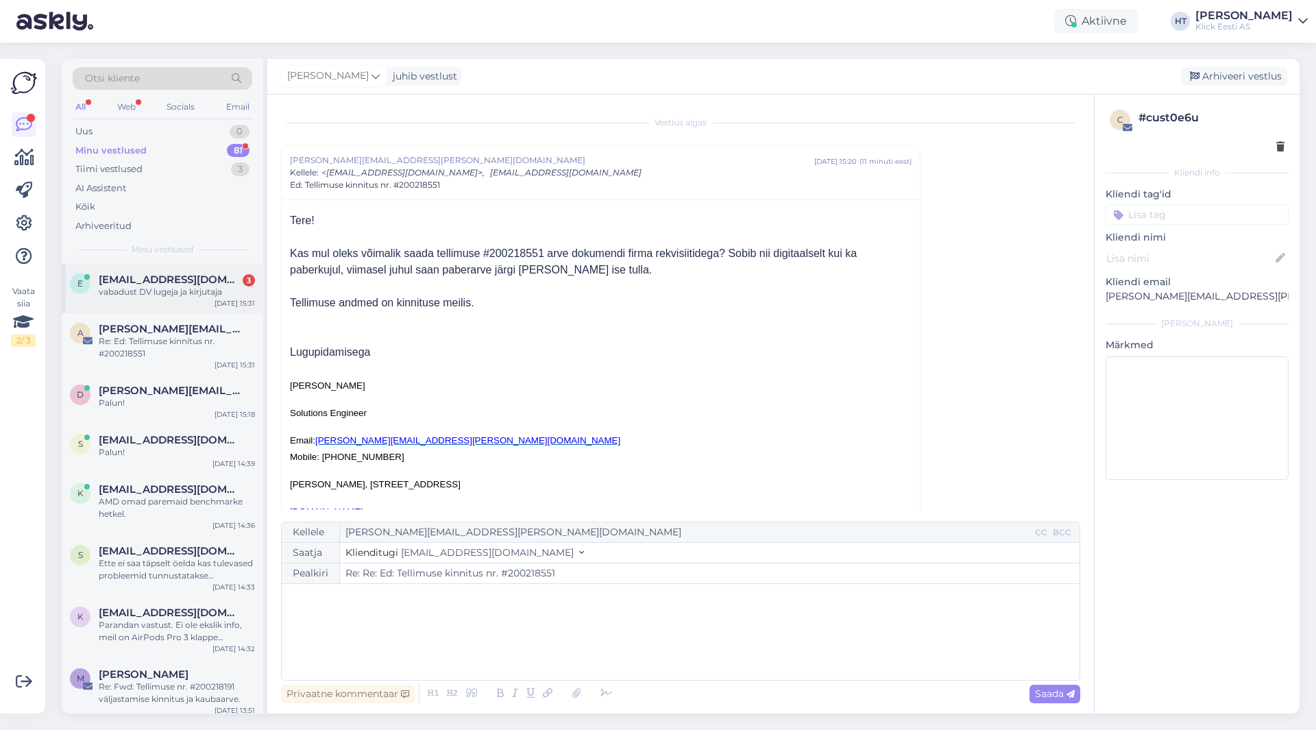
click at [236, 277] on div "[EMAIL_ADDRESS][DOMAIN_NAME] 3" at bounding box center [177, 279] width 156 height 12
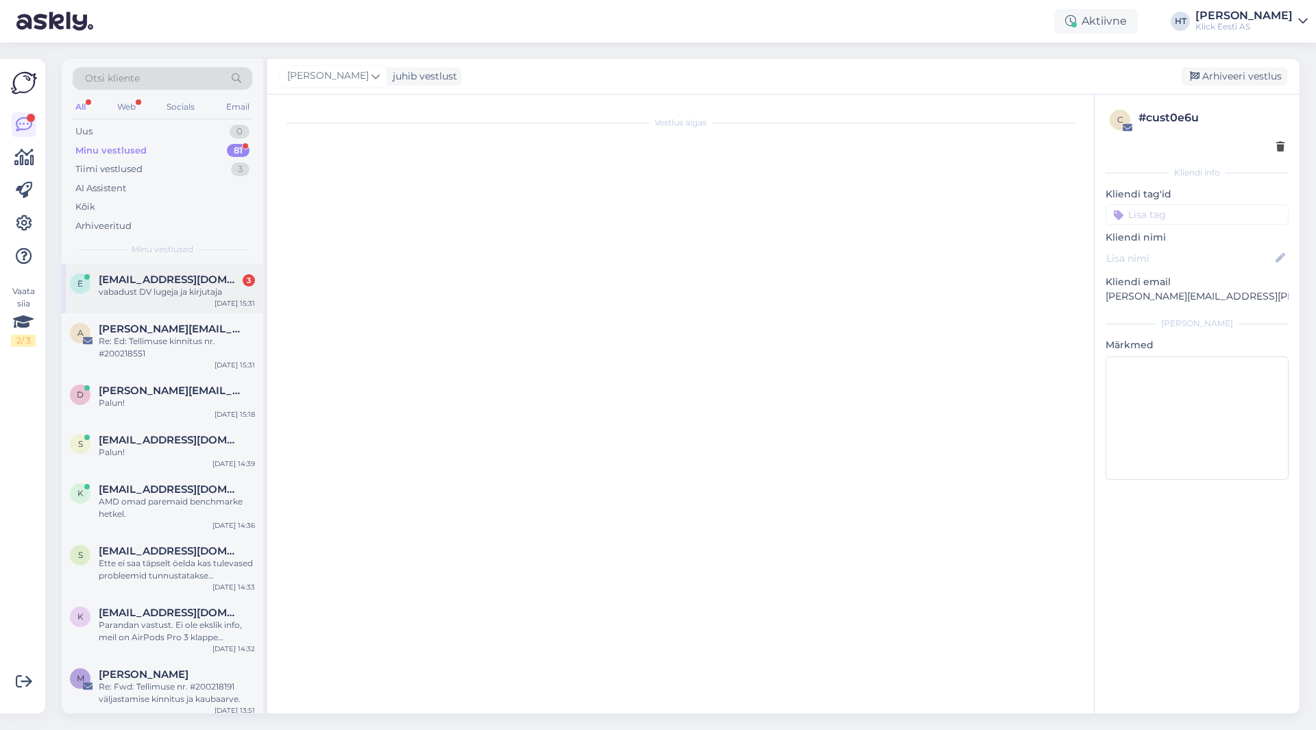
scroll to position [25, 0]
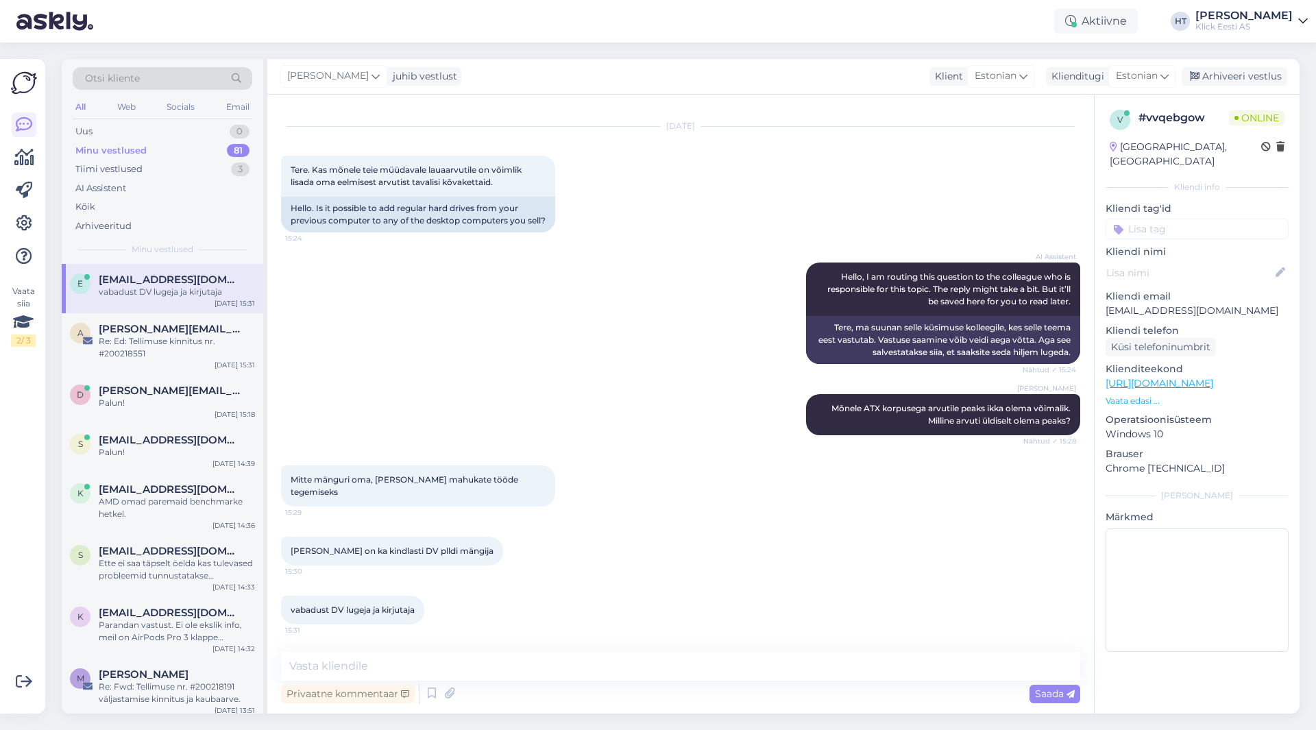
click at [591, 436] on div "[PERSON_NAME] Mõnele ATX korpusega arvutile peaks ikka olema võimalik. Milline …" at bounding box center [680, 414] width 799 height 71
click at [604, 677] on textarea at bounding box center [680, 666] width 799 height 29
click at [607, 664] on textarea at bounding box center [680, 666] width 799 height 29
type textarea "Sellist meil kahjuks ei leidu."
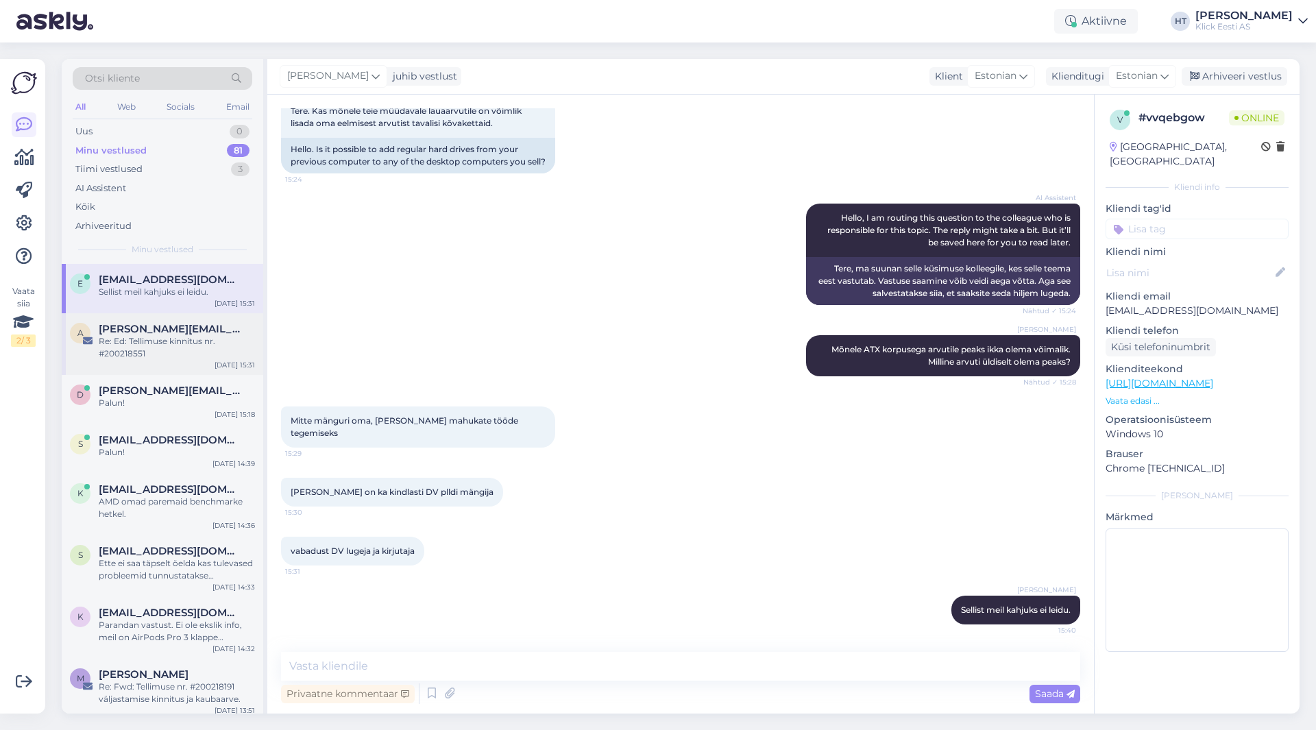
click at [139, 336] on div "Re: Ed: Tellimuse kinnitus nr. #200218551" at bounding box center [177, 347] width 156 height 25
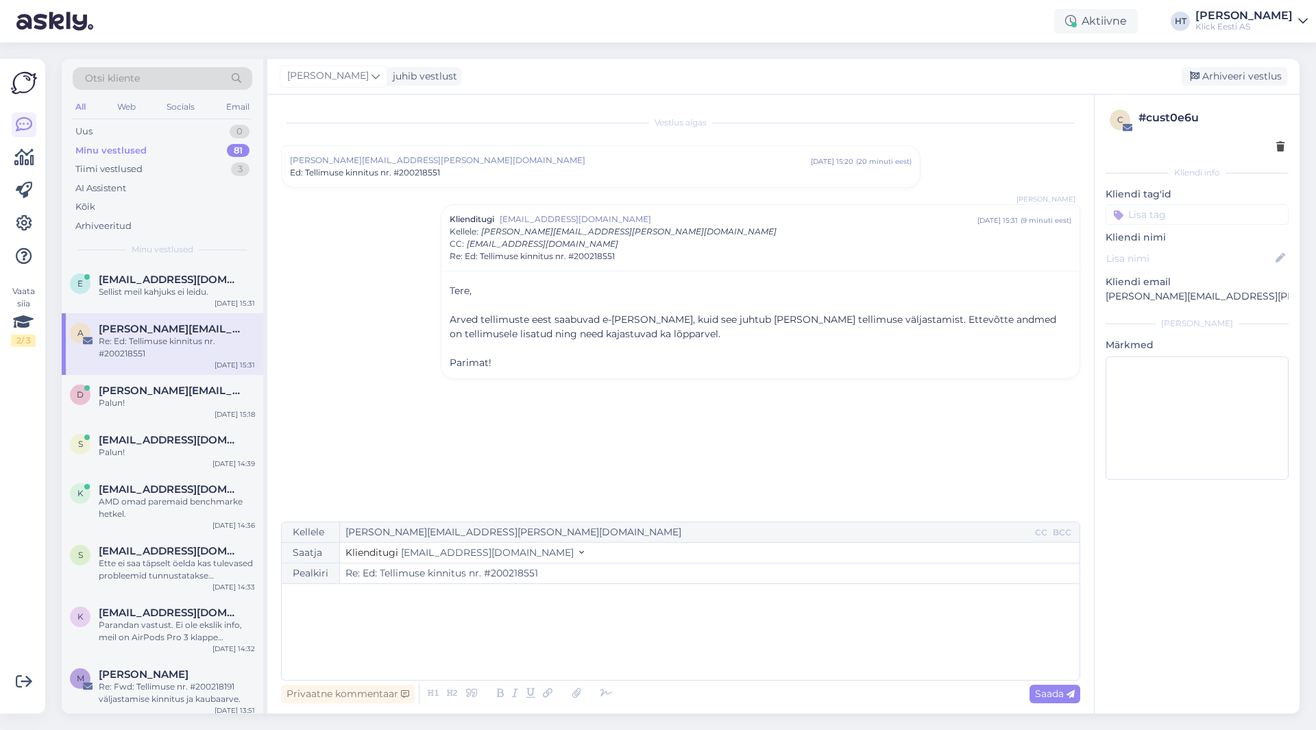
click at [174, 146] on div "Minu vestlused 81" at bounding box center [163, 150] width 180 height 19
click at [199, 126] on div "Uus 1" at bounding box center [163, 131] width 180 height 19
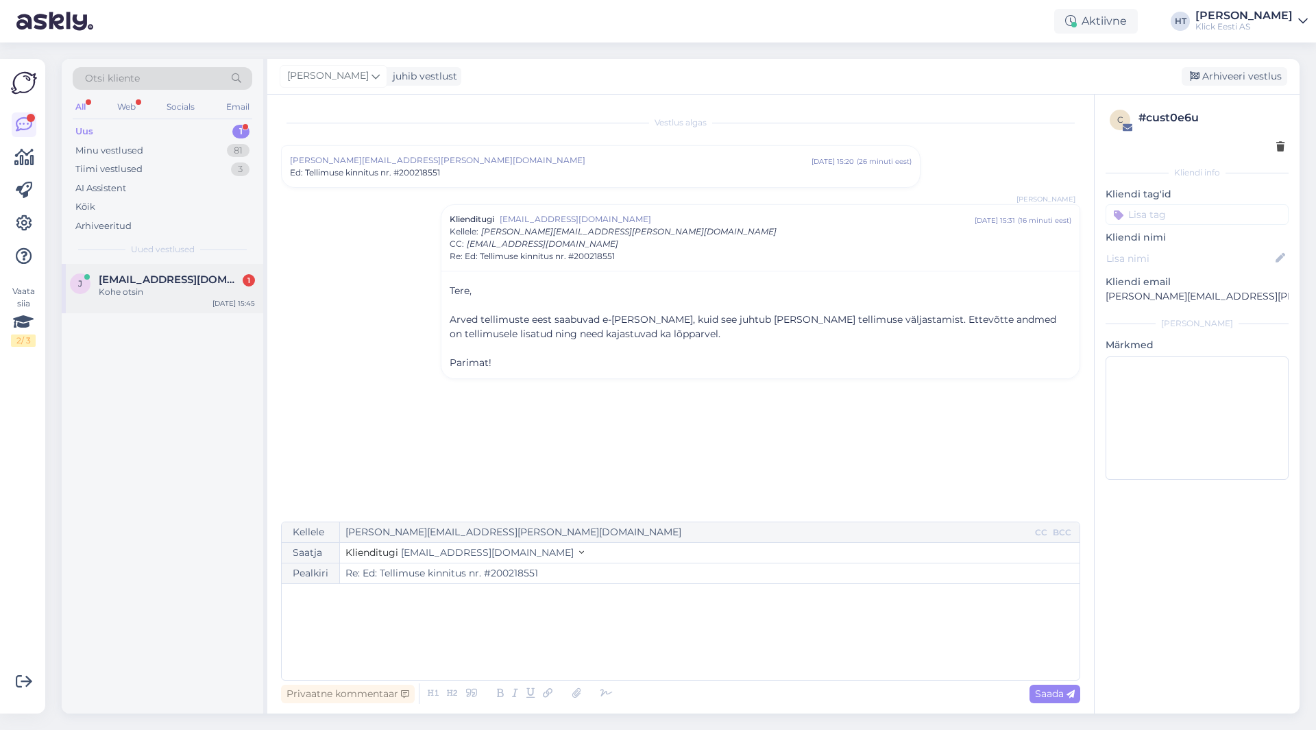
click at [198, 265] on div "[PERSON_NAME] [PERSON_NAME][EMAIL_ADDRESS][DOMAIN_NAME] 1 Kohe otsin [DATE] 15:…" at bounding box center [162, 288] width 201 height 49
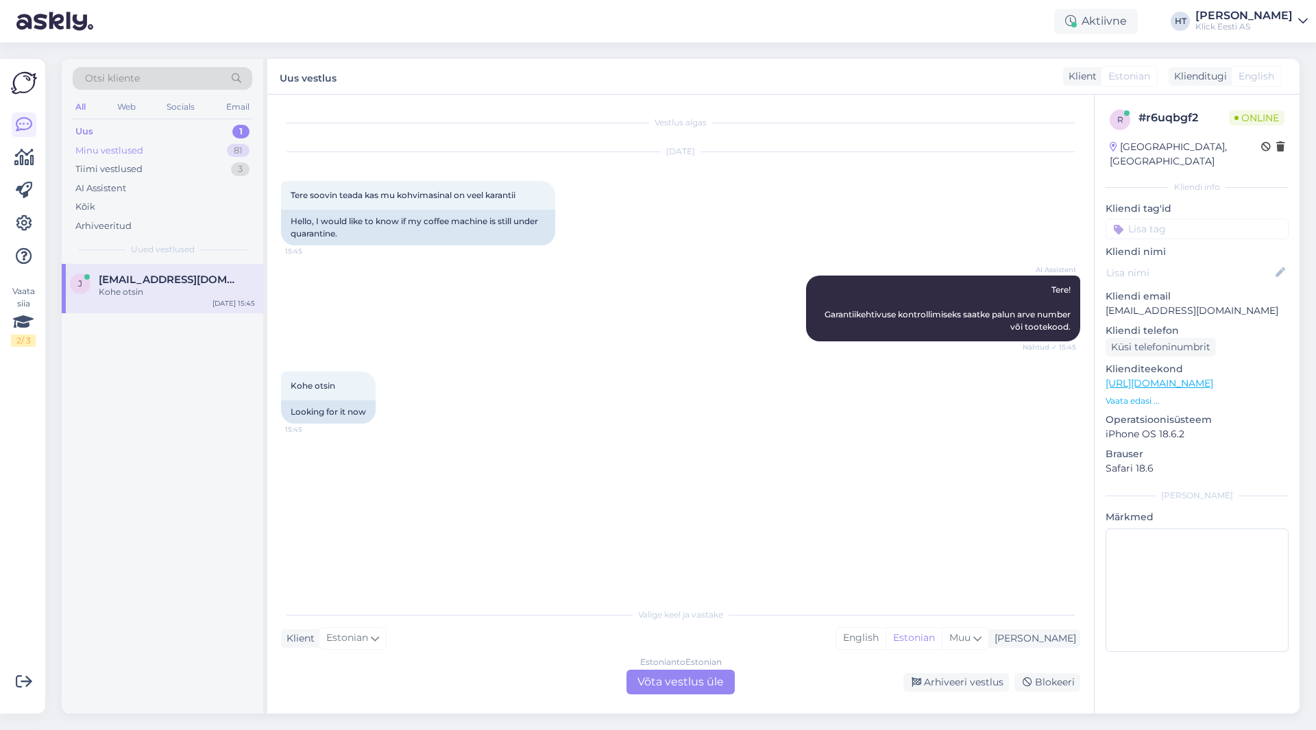
click at [238, 155] on div "81" at bounding box center [238, 151] width 23 height 14
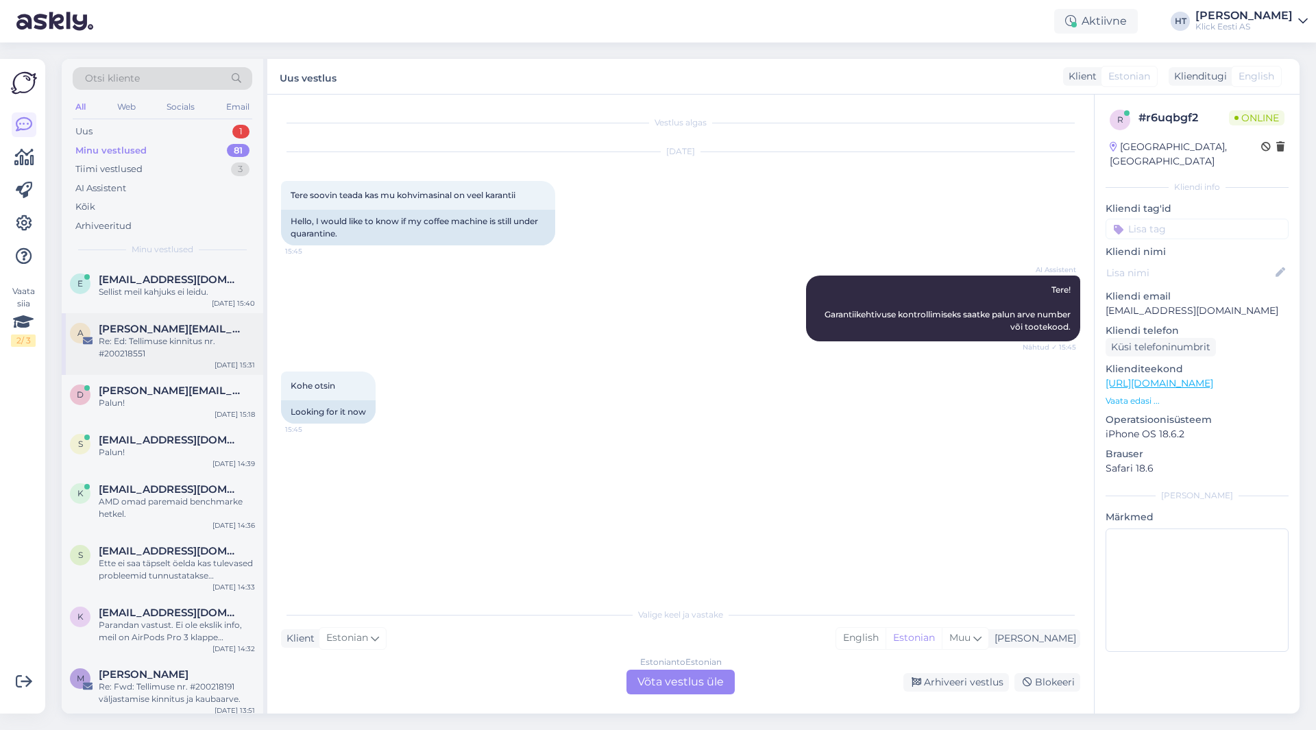
click at [225, 370] on div "a [PERSON_NAME][EMAIL_ADDRESS][PERSON_NAME][DOMAIN_NAME] Re: Ed: Tellimuse kinn…" at bounding box center [162, 344] width 201 height 62
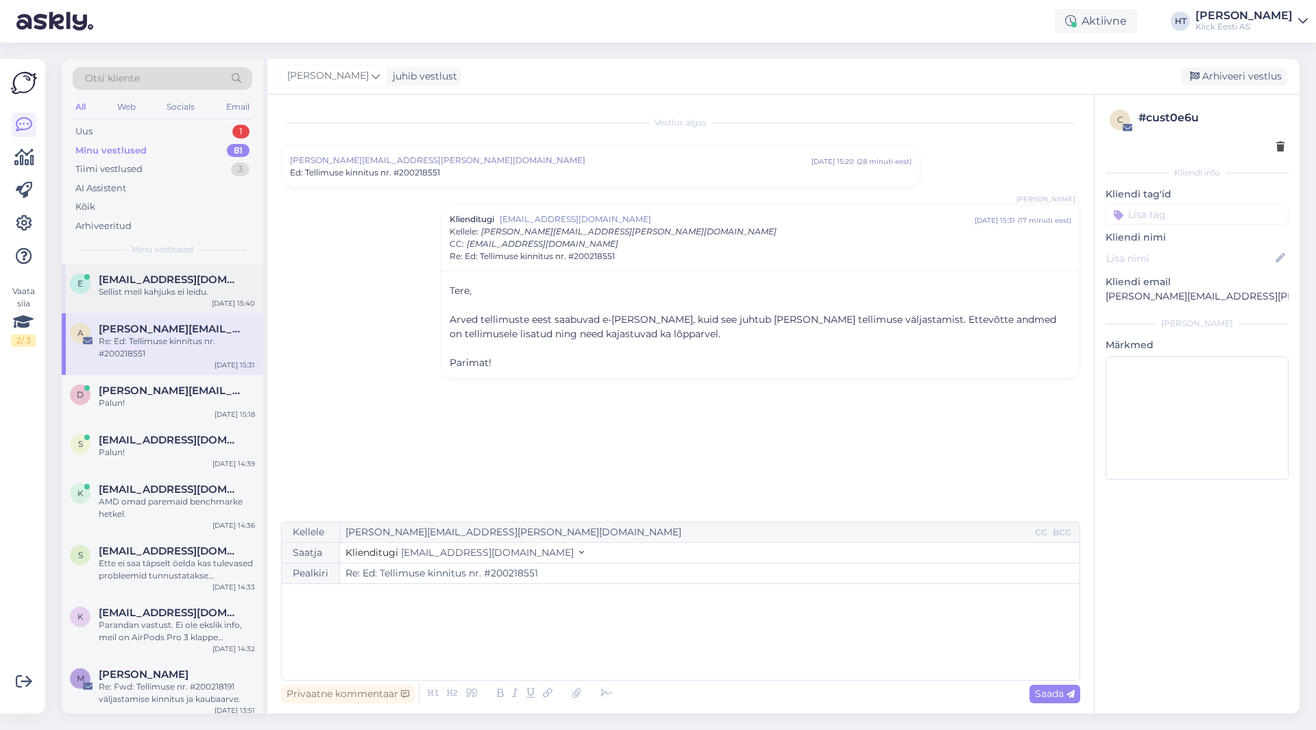
click at [217, 273] on div "e [EMAIL_ADDRESS][DOMAIN_NAME] Sellist meil kahjuks ei leidu. [DATE] 15:40" at bounding box center [162, 288] width 201 height 49
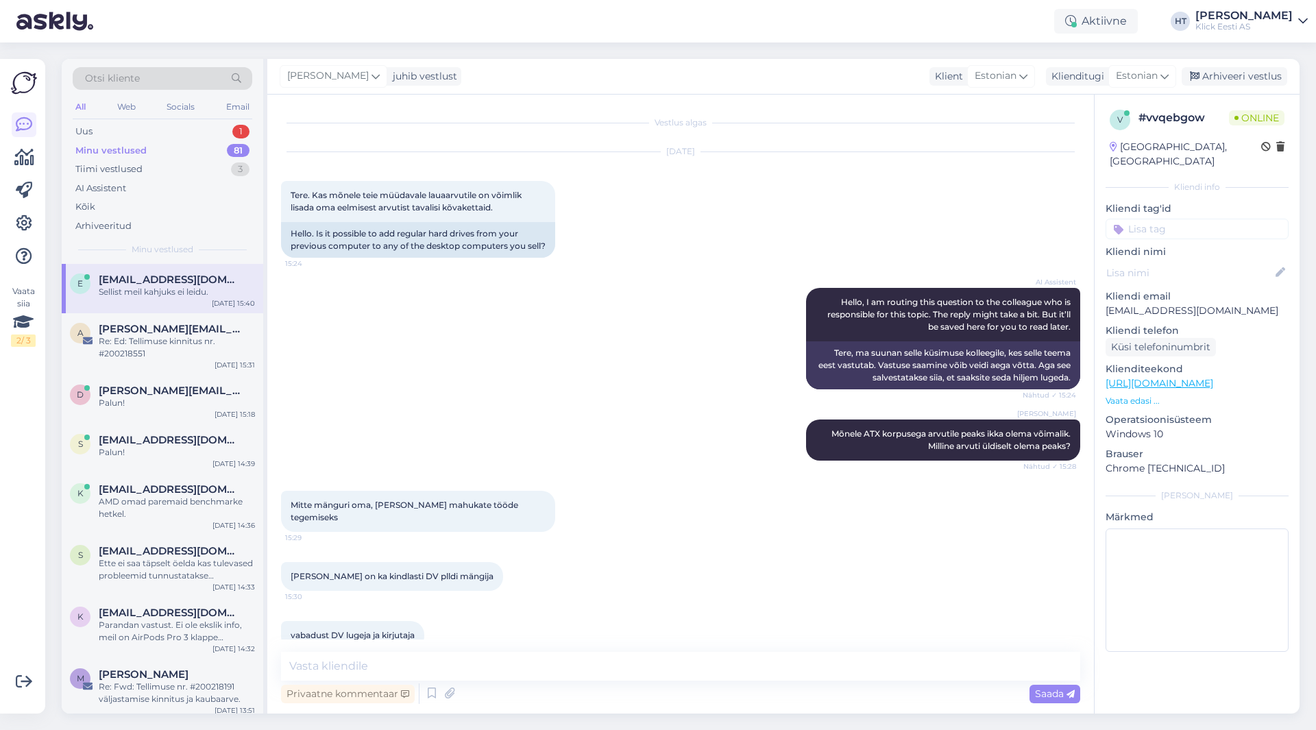
scroll to position [84, 0]
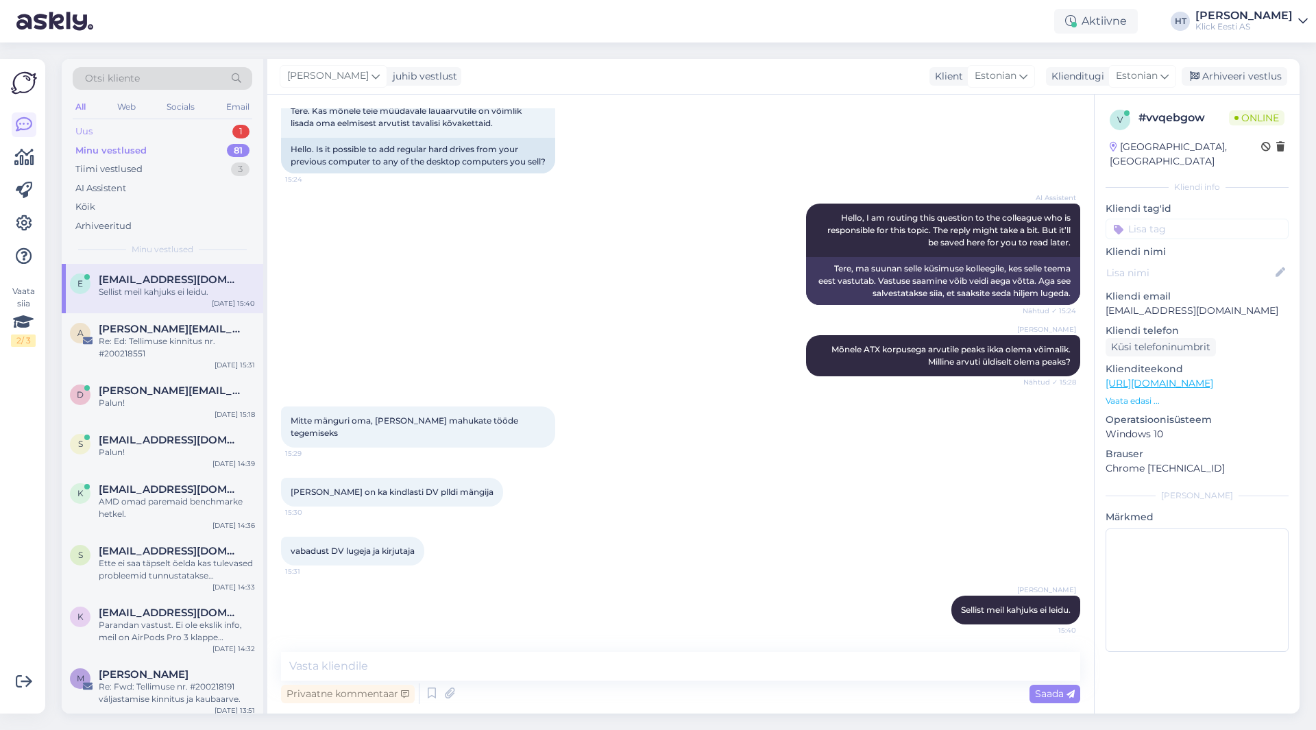
click at [193, 130] on div "Uus 1" at bounding box center [163, 131] width 180 height 19
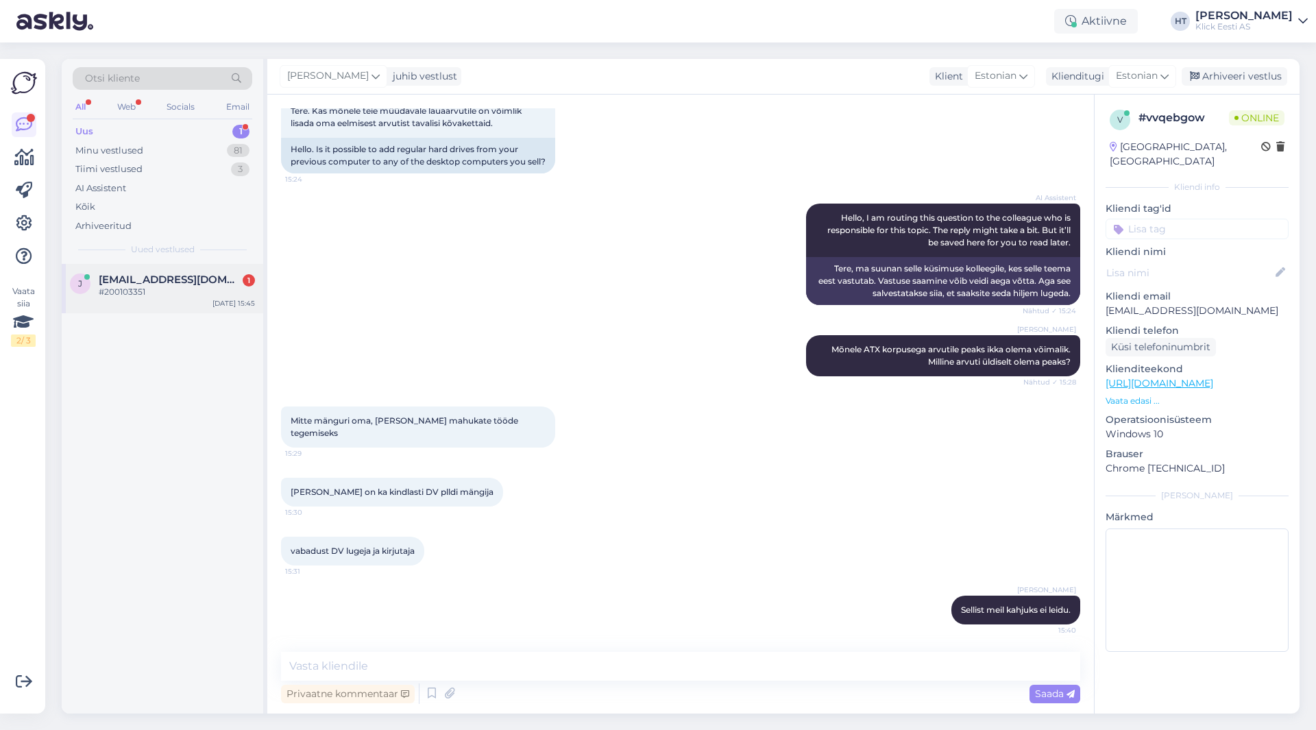
click at [160, 284] on span "[EMAIL_ADDRESS][DOMAIN_NAME]" at bounding box center [170, 279] width 143 height 12
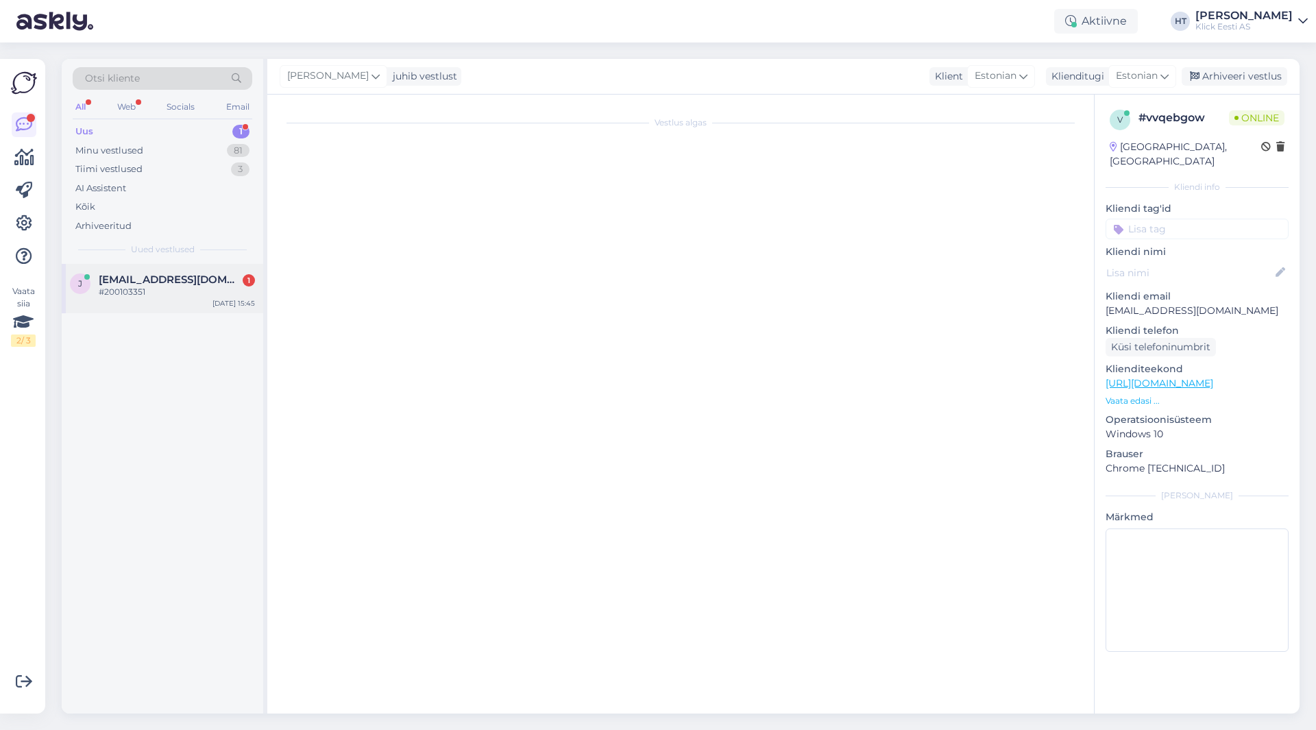
scroll to position [0, 0]
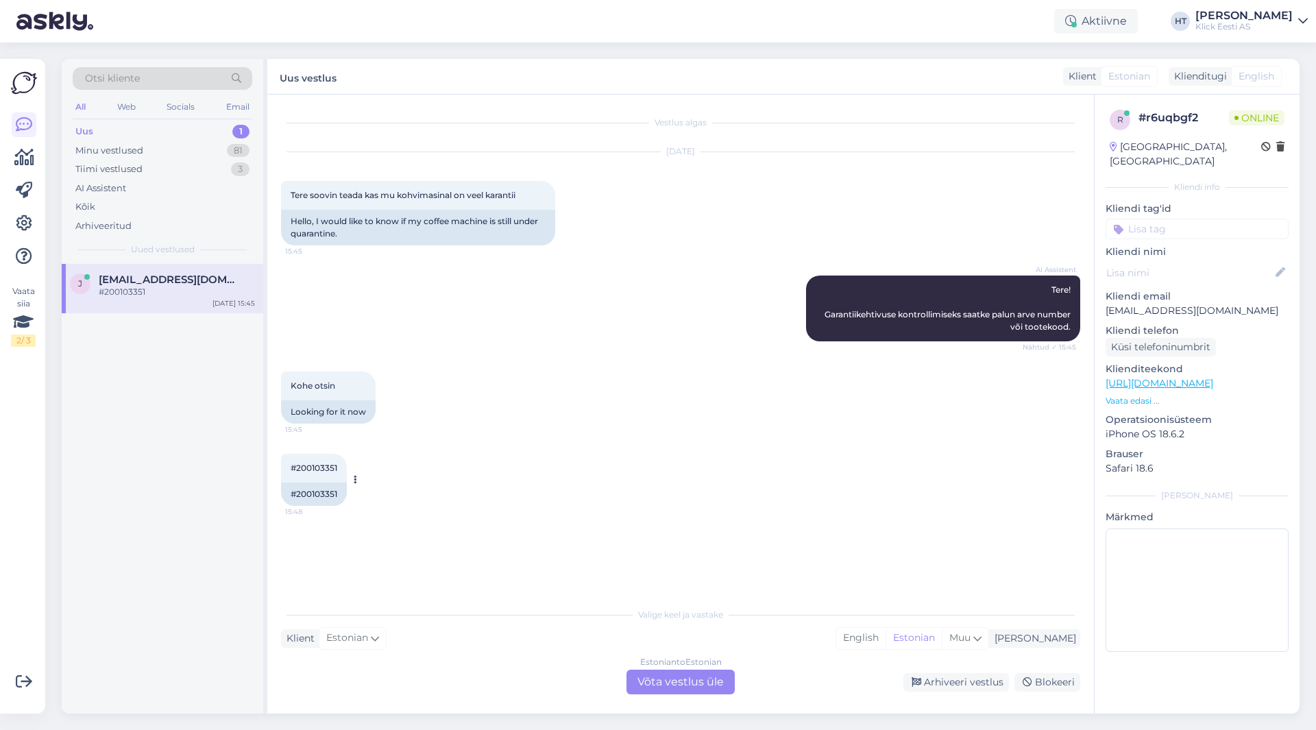
click at [323, 468] on span "#200103351" at bounding box center [314, 467] width 47 height 10
copy div "200103351 15:48"
click at [634, 541] on div "Vestlus algas [DATE] Tere soovin teada kas mu kohvimasinal on veel karantii 15:…" at bounding box center [686, 348] width 811 height 480
click at [681, 688] on div "Estonian to Estonian Võta vestlus üle" at bounding box center [680, 681] width 108 height 25
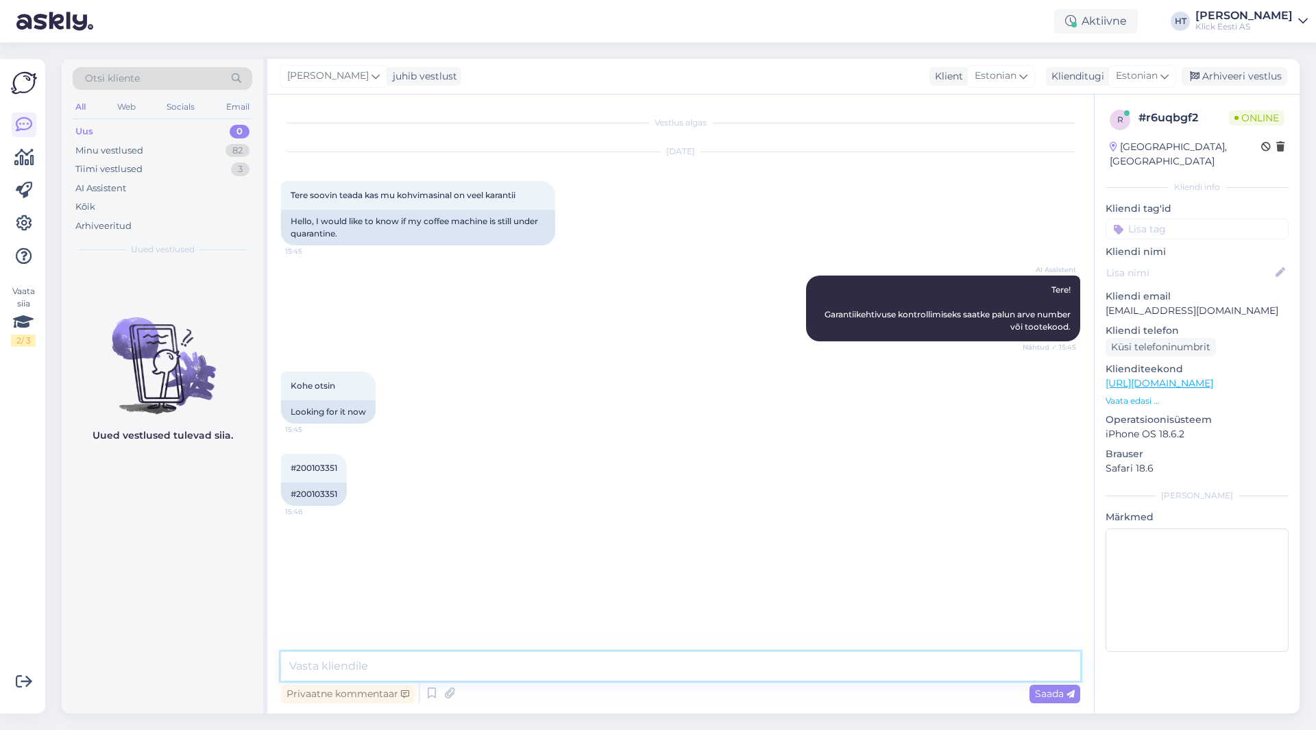
click at [691, 669] on textarea at bounding box center [680, 666] width 799 height 29
type textarea "Garantii kehtis kaks aastat, ehk tänaseks läbi."
click at [214, 148] on div "Minu vestlused 82" at bounding box center [163, 150] width 180 height 19
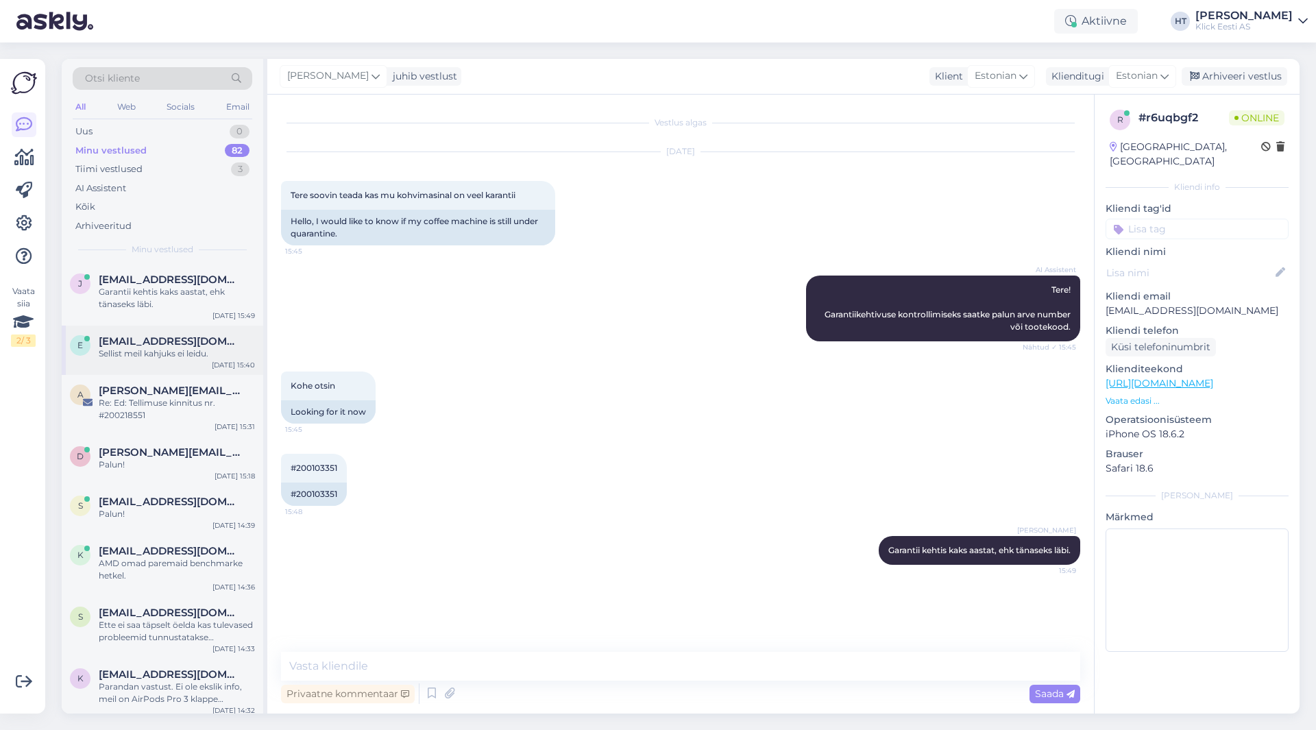
click at [217, 335] on div "[EMAIL_ADDRESS][DOMAIN_NAME]" at bounding box center [177, 341] width 156 height 12
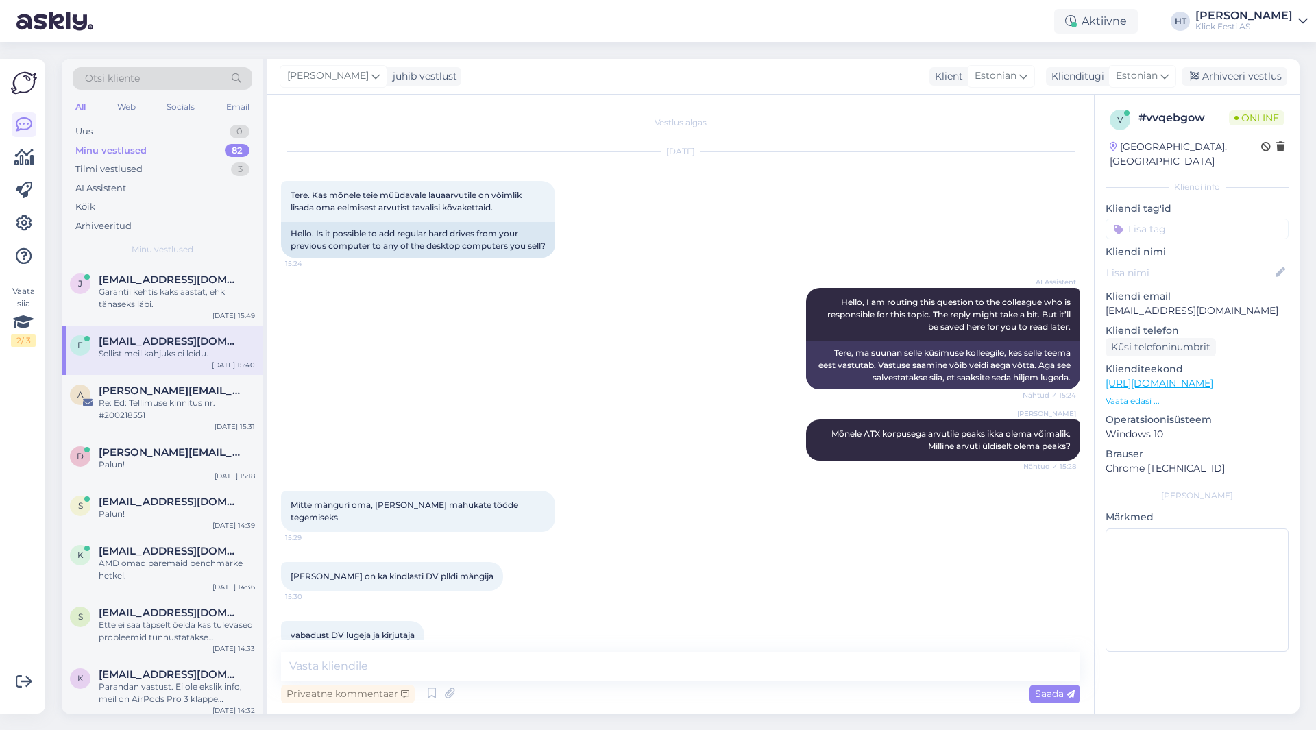
scroll to position [84, 0]
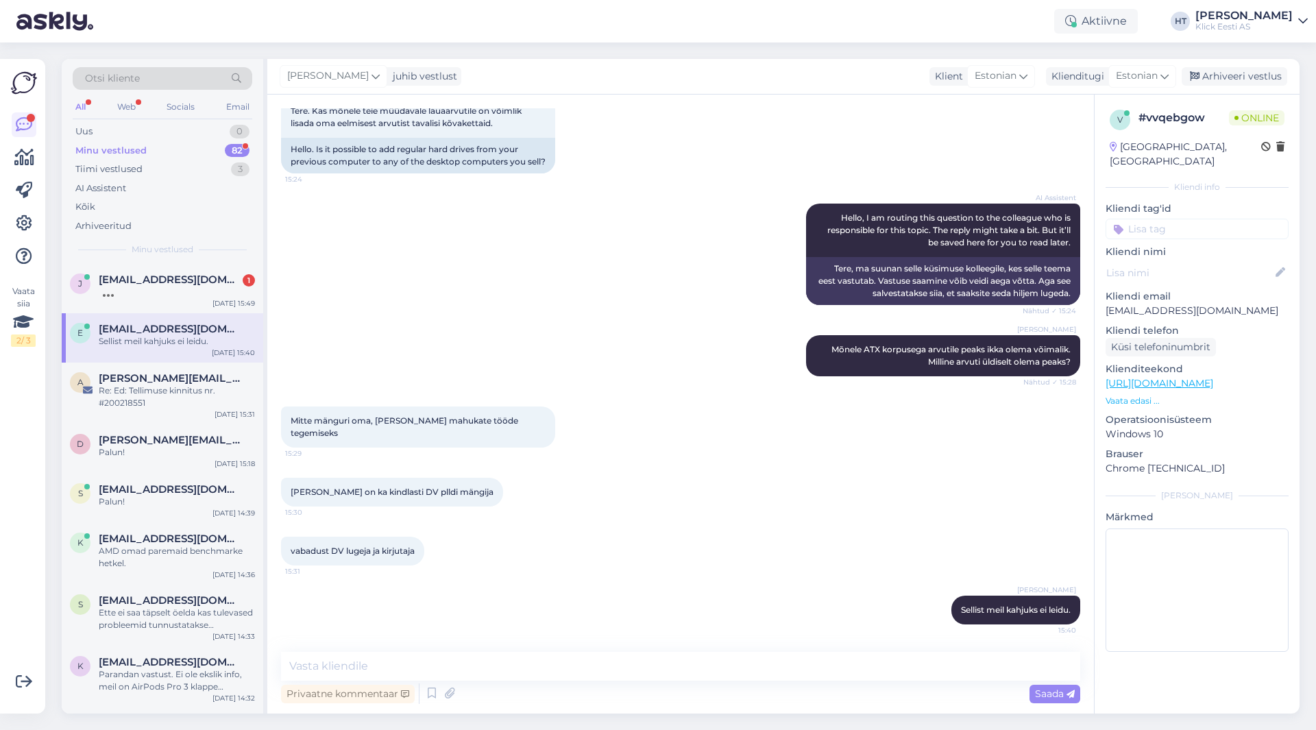
click at [21, 469] on div "Vaata siia 2 / 3" at bounding box center [24, 386] width 26 height 632
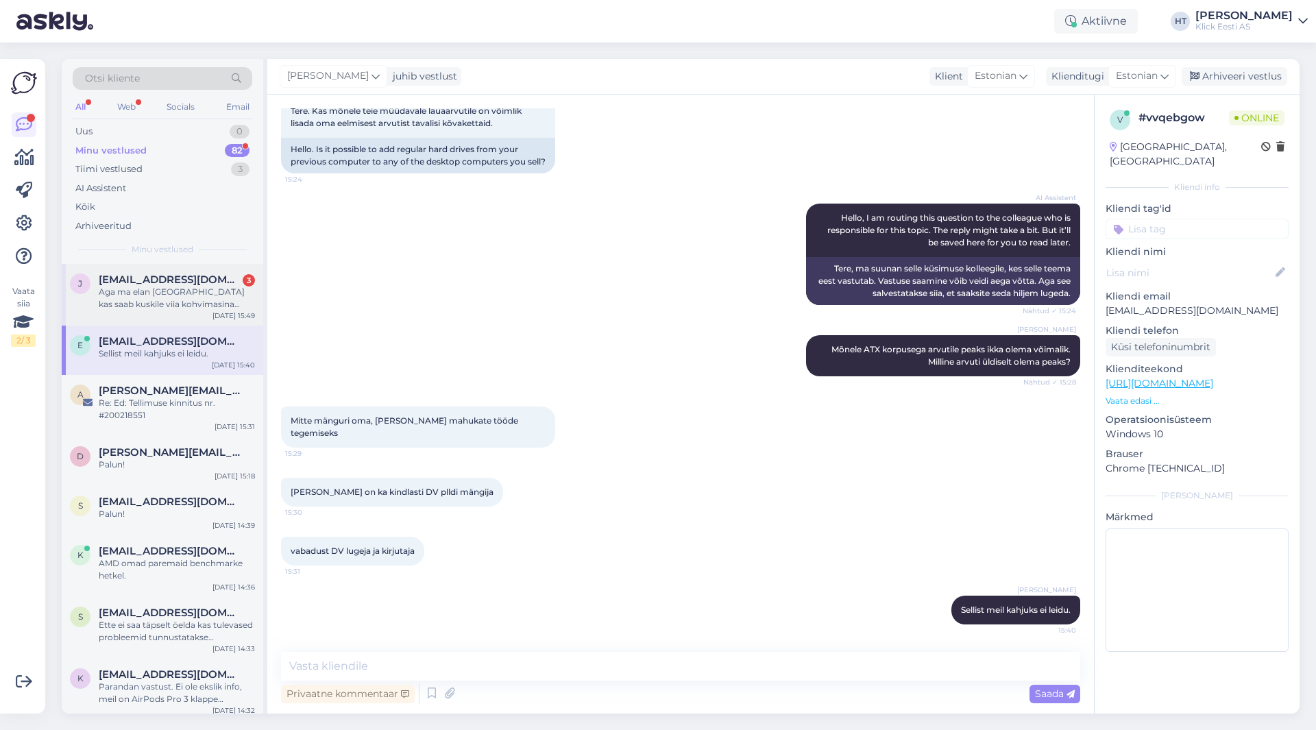
click at [223, 292] on div "Aga ma elan [GEOGRAPHIC_DATA] kas saab kuskile viia kohvimasina kohvisemu on ko…" at bounding box center [177, 298] width 156 height 25
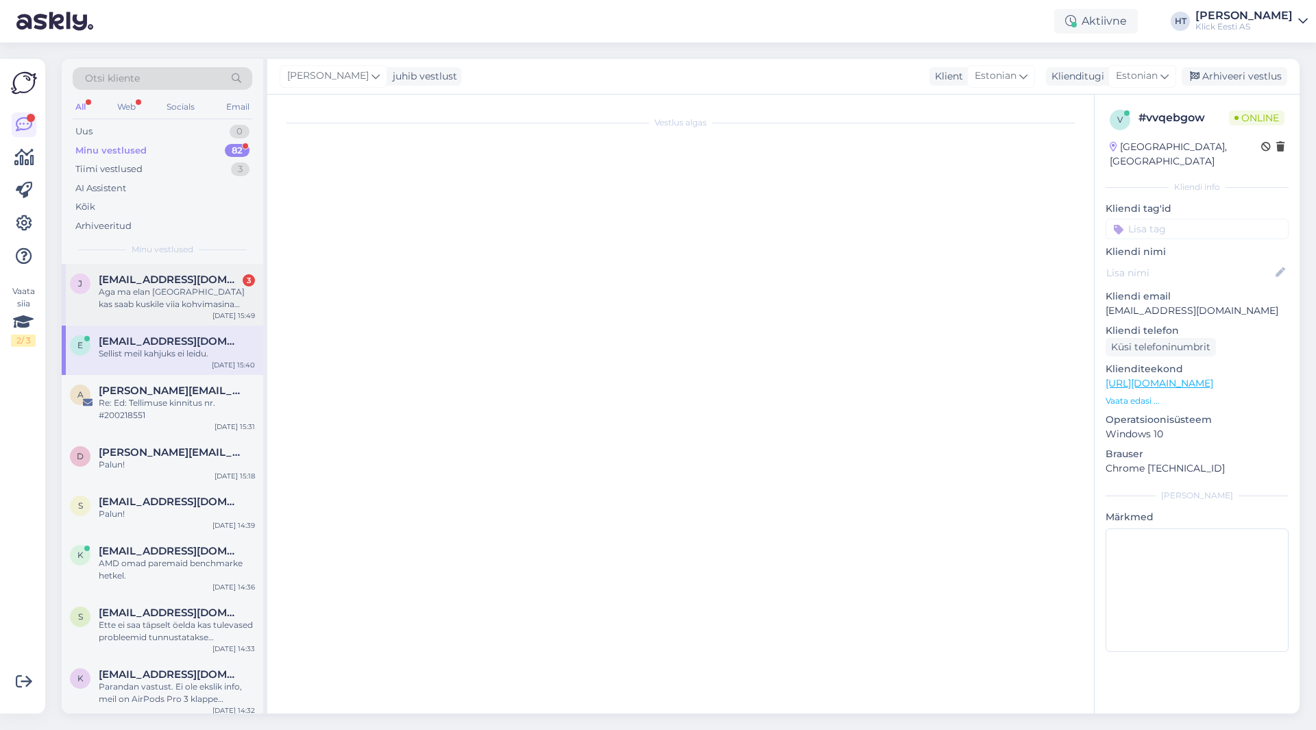
scroll to position [142, 0]
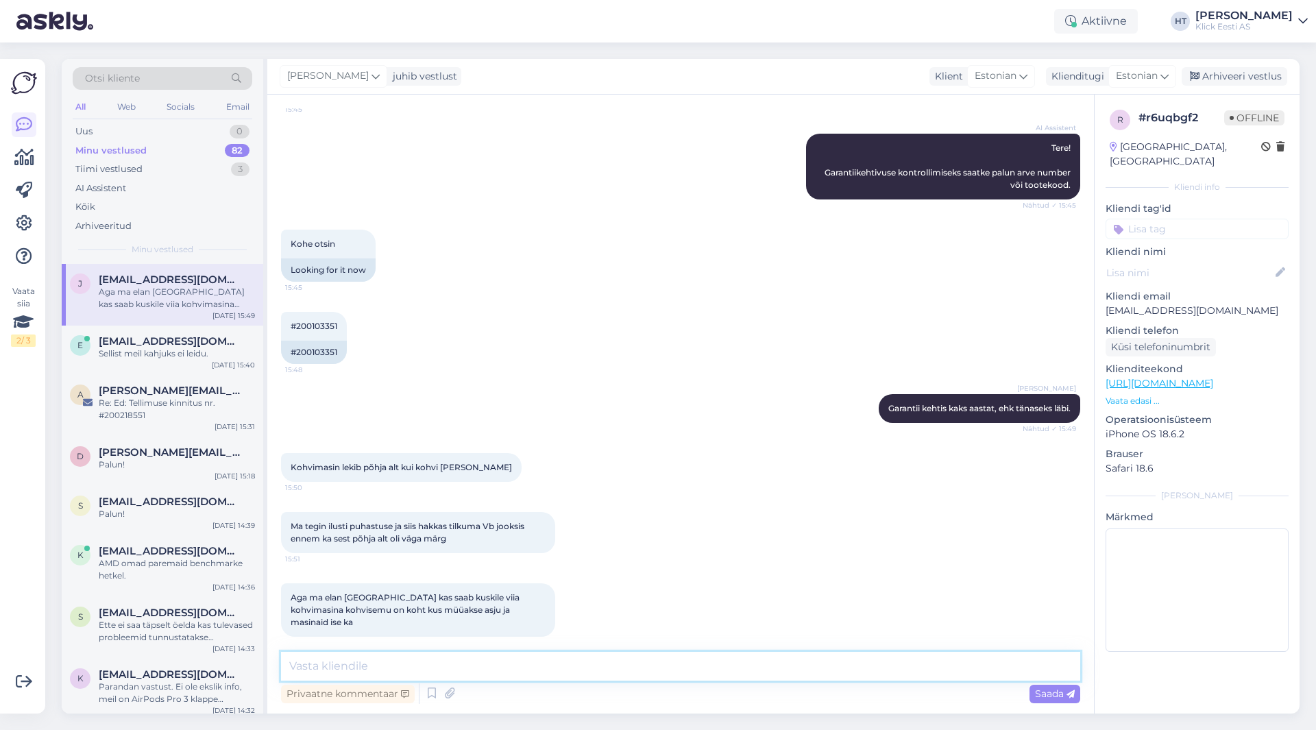
click at [621, 656] on textarea at bounding box center [680, 666] width 799 height 29
type textarea "Kohvisemu peaks ka saama parandusega aidata."
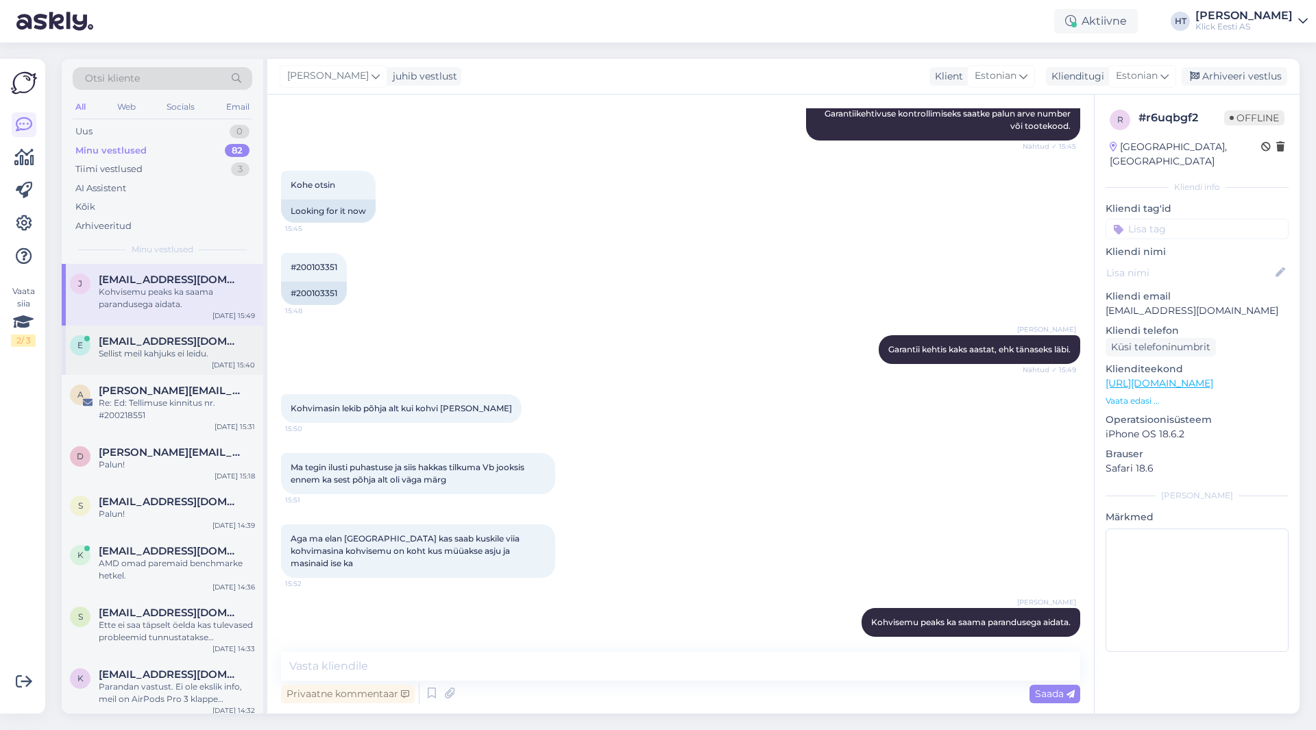
click at [178, 370] on div "e [EMAIL_ADDRESS][DOMAIN_NAME] Sellist meil kahjuks ei leidu. [DATE] 15:40" at bounding box center [162, 349] width 201 height 49
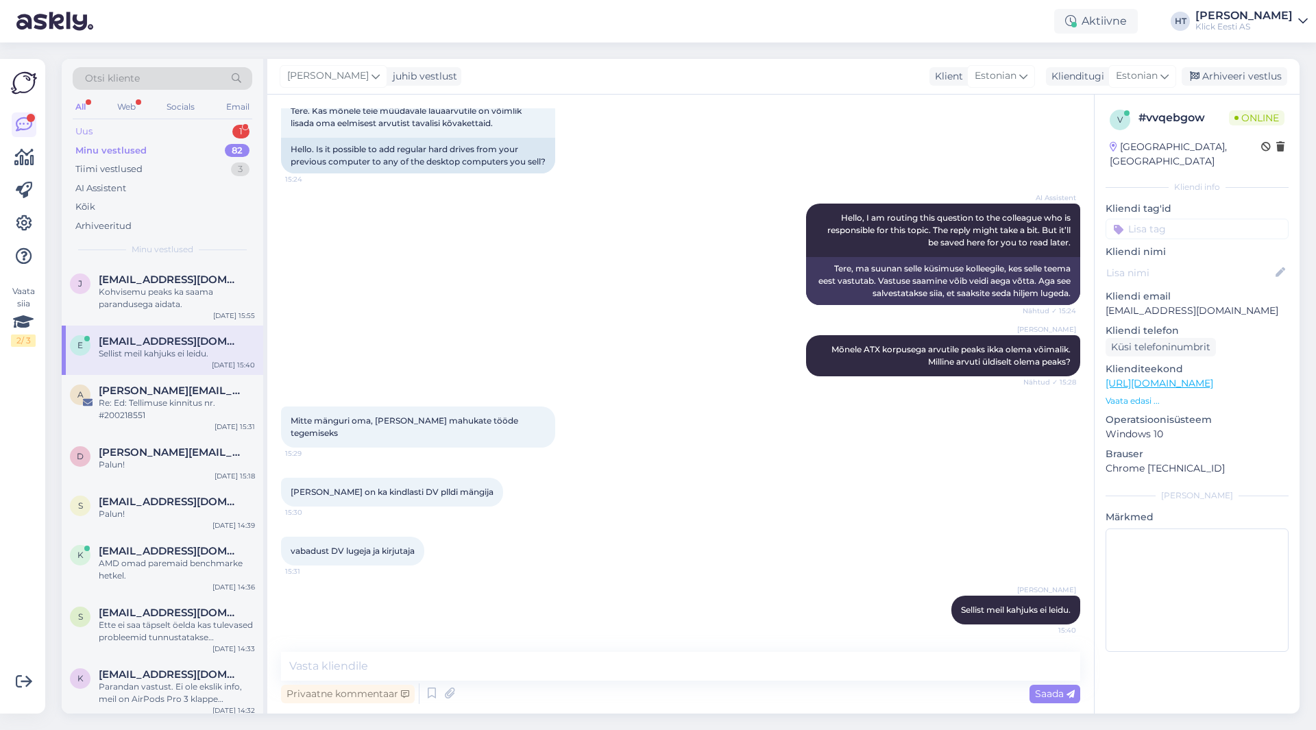
click at [238, 130] on div "1" at bounding box center [240, 132] width 17 height 14
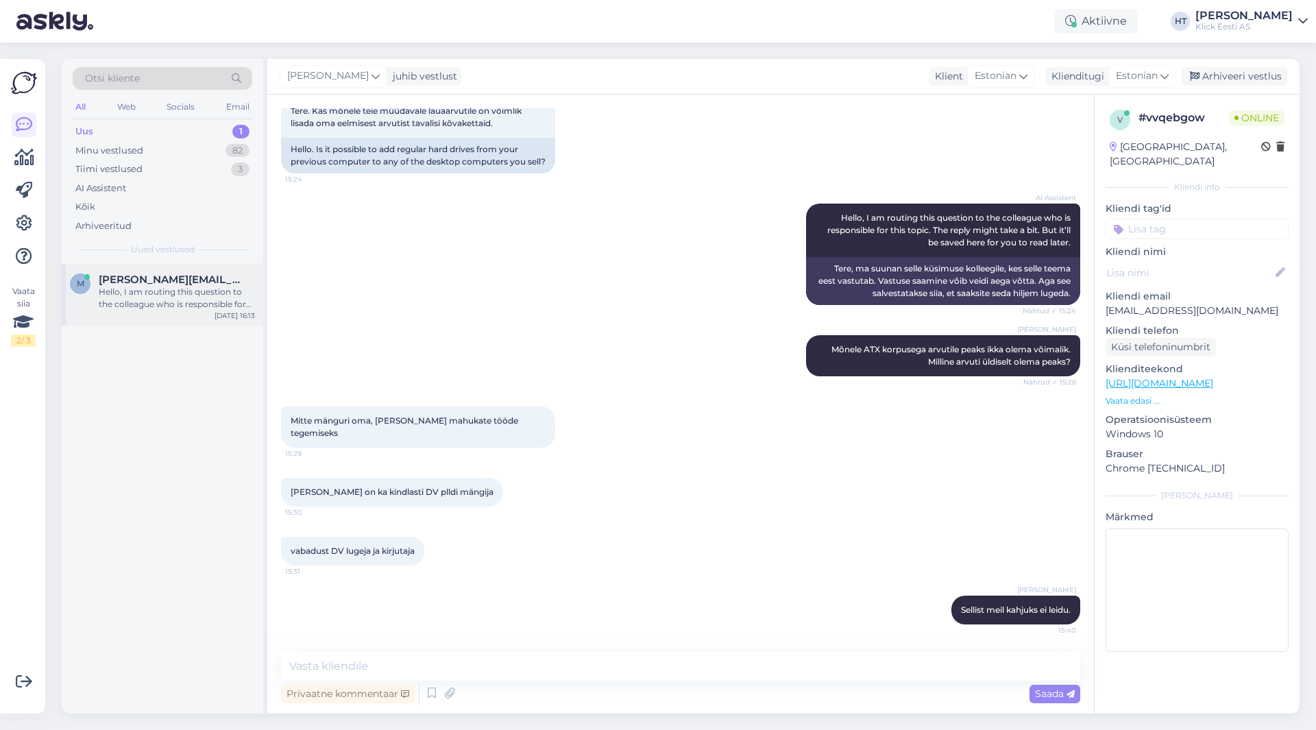
click at [183, 270] on div "m [PERSON_NAME][EMAIL_ADDRESS][PERSON_NAME][DOMAIN_NAME] Hello, I am routing th…" at bounding box center [162, 295] width 201 height 62
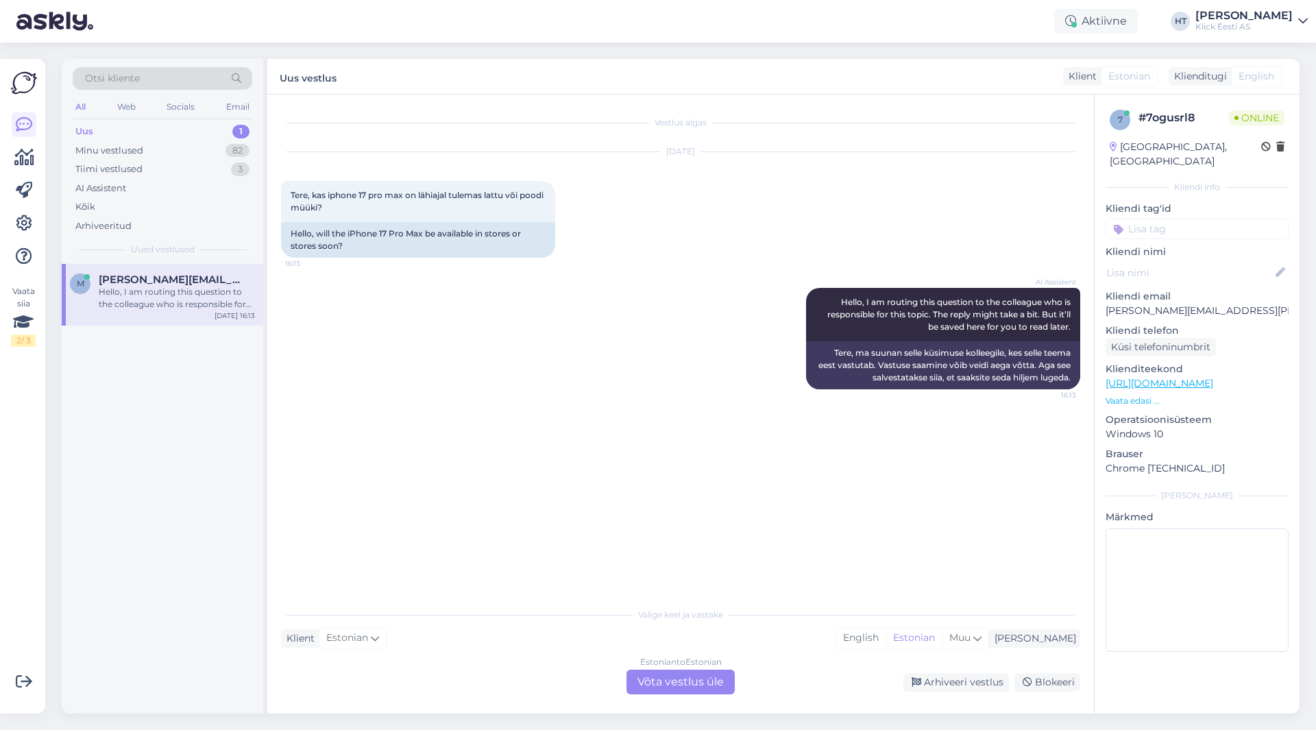
click at [725, 448] on div "Vestlus algas [DATE] Tere, kas iphone 17 pro max on lähiajal tulemas lattu või …" at bounding box center [686, 348] width 811 height 480
click at [679, 675] on div "Estonian to Estonian Võta vestlus üle" at bounding box center [680, 681] width 108 height 25
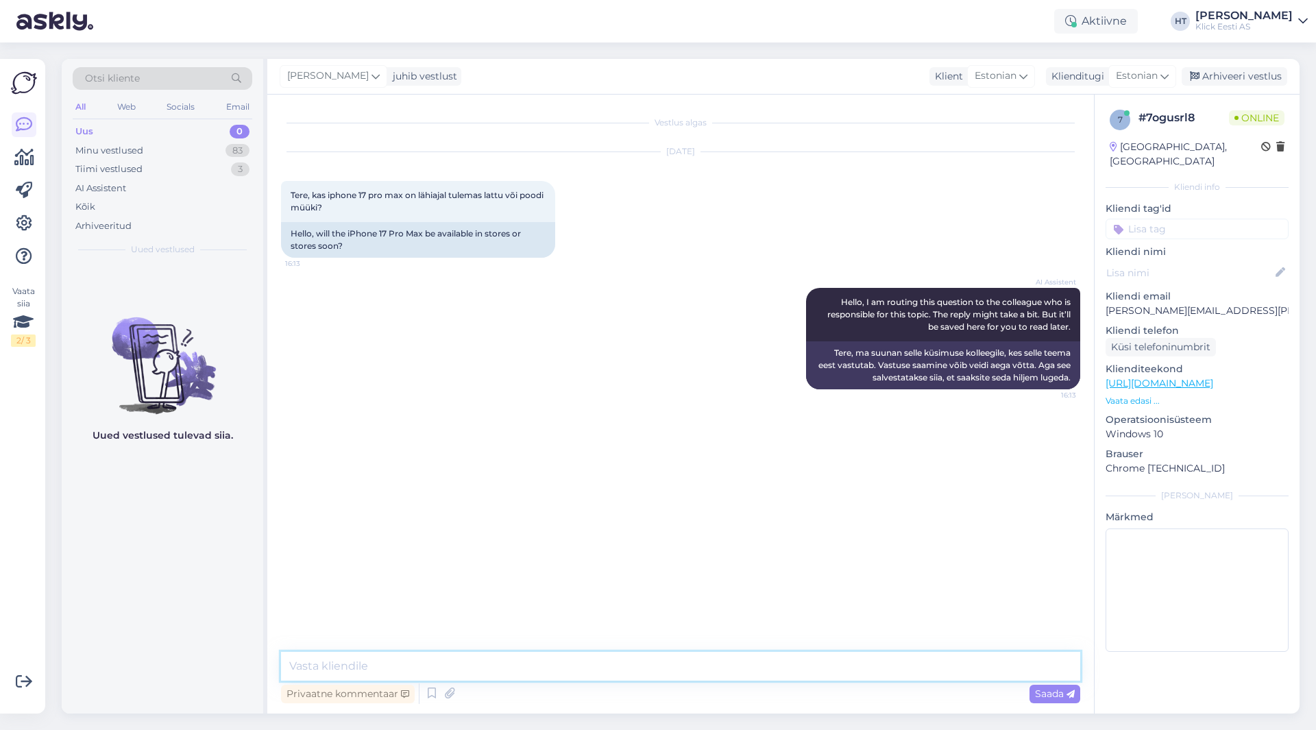
click at [692, 656] on textarea at bounding box center [680, 666] width 799 height 29
type textarea "Osad mudelid on hetkel laos, "Saadavus poodides" nupuga saab kontrollida."
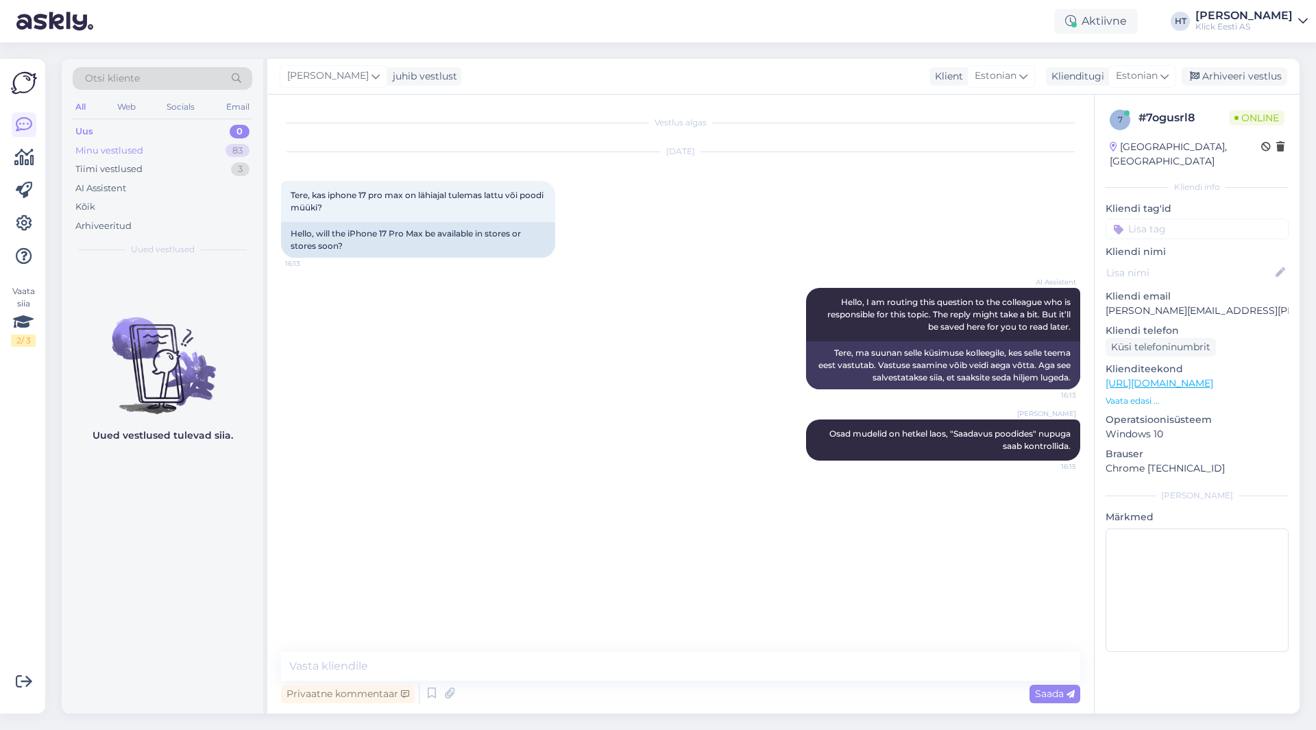
click at [221, 159] on div "Minu vestlused 83" at bounding box center [163, 150] width 180 height 19
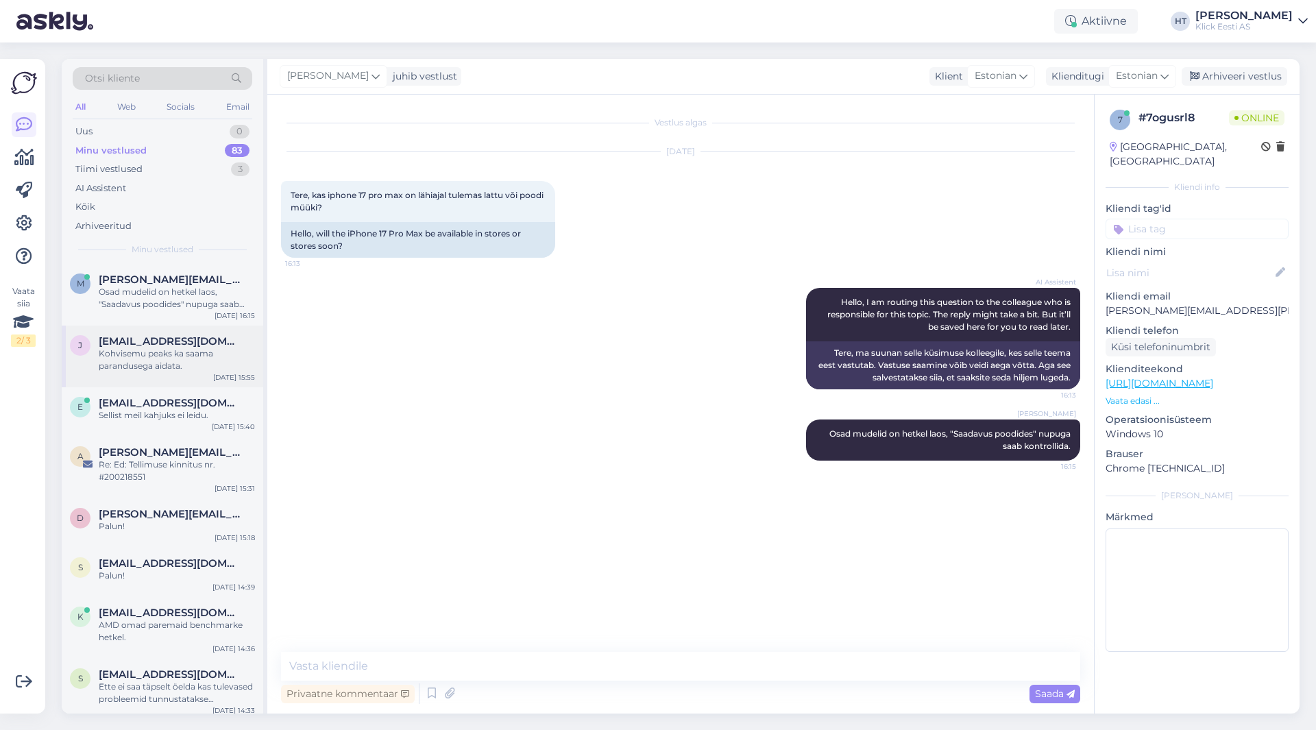
click at [202, 349] on div "Kohvisemu peaks ka saama parandusega aidata." at bounding box center [177, 359] width 156 height 25
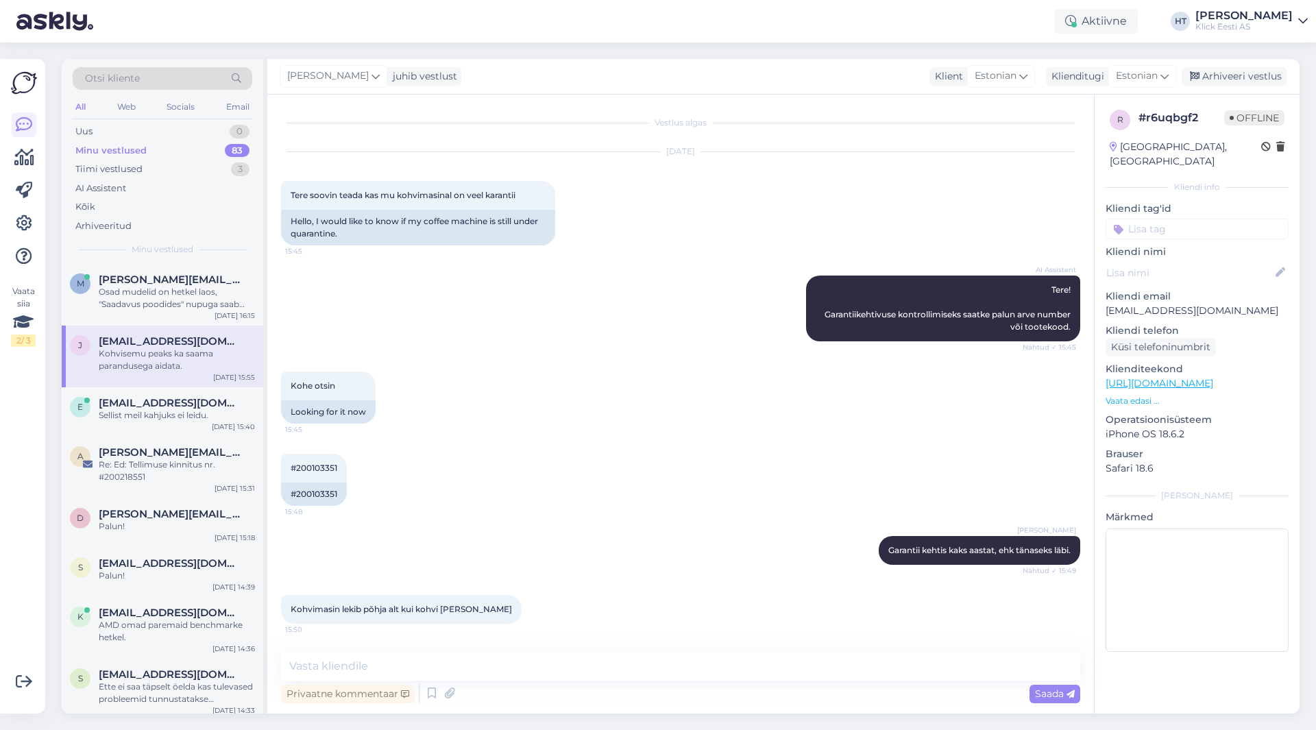
scroll to position [201, 0]
